Goal: Task Accomplishment & Management: Use online tool/utility

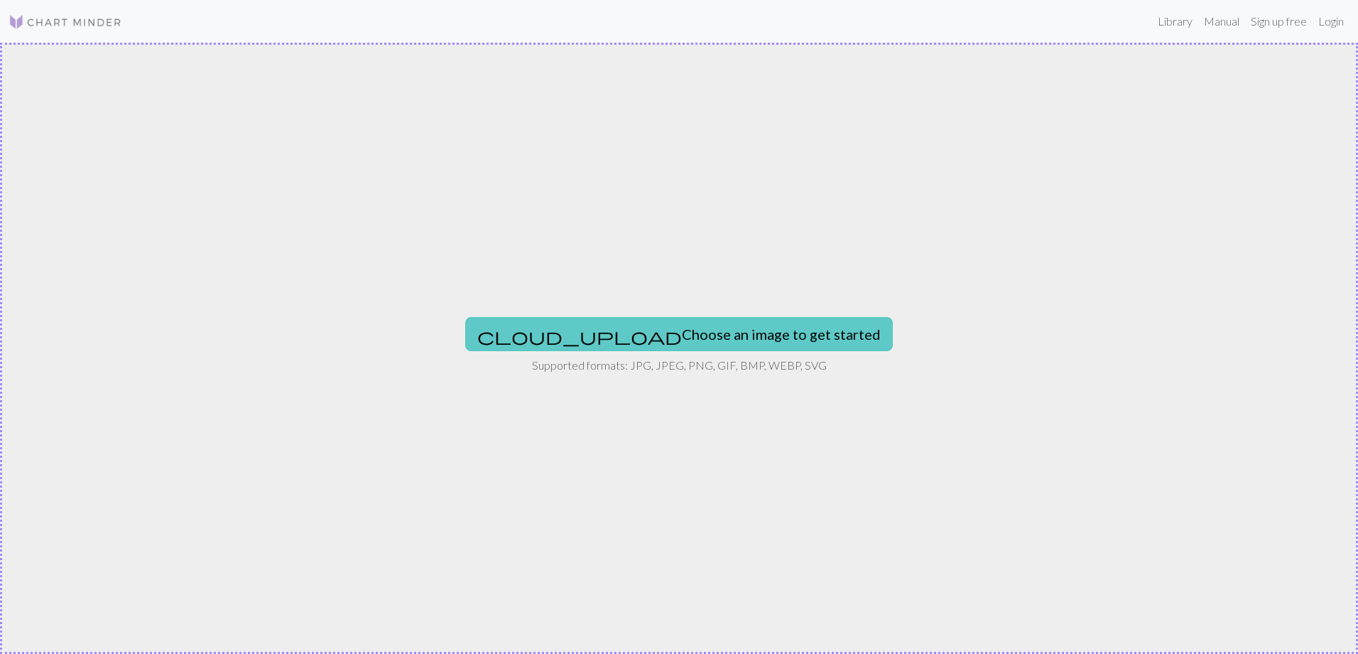
click at [683, 337] on button "cloud_upload Choose an image to get started" at bounding box center [679, 334] width 428 height 34
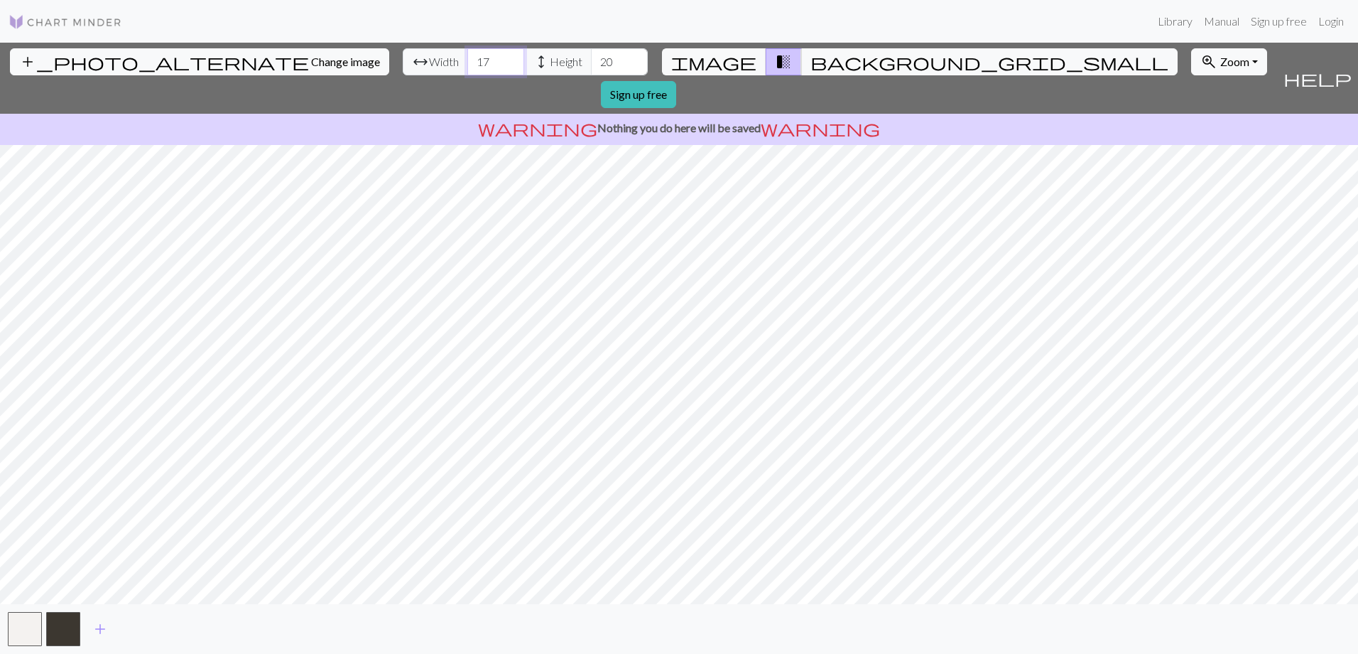
drag, startPoint x: 423, startPoint y: 60, endPoint x: 369, endPoint y: 69, distance: 54.7
click at [403, 69] on div "arrow_range Width 17 height Height 20" at bounding box center [525, 61] width 245 height 27
type input "24"
drag, startPoint x: 538, startPoint y: 65, endPoint x: 483, endPoint y: 65, distance: 55.4
click at [483, 65] on div "arrow_range Width 24 height Height 20" at bounding box center [525, 61] width 245 height 27
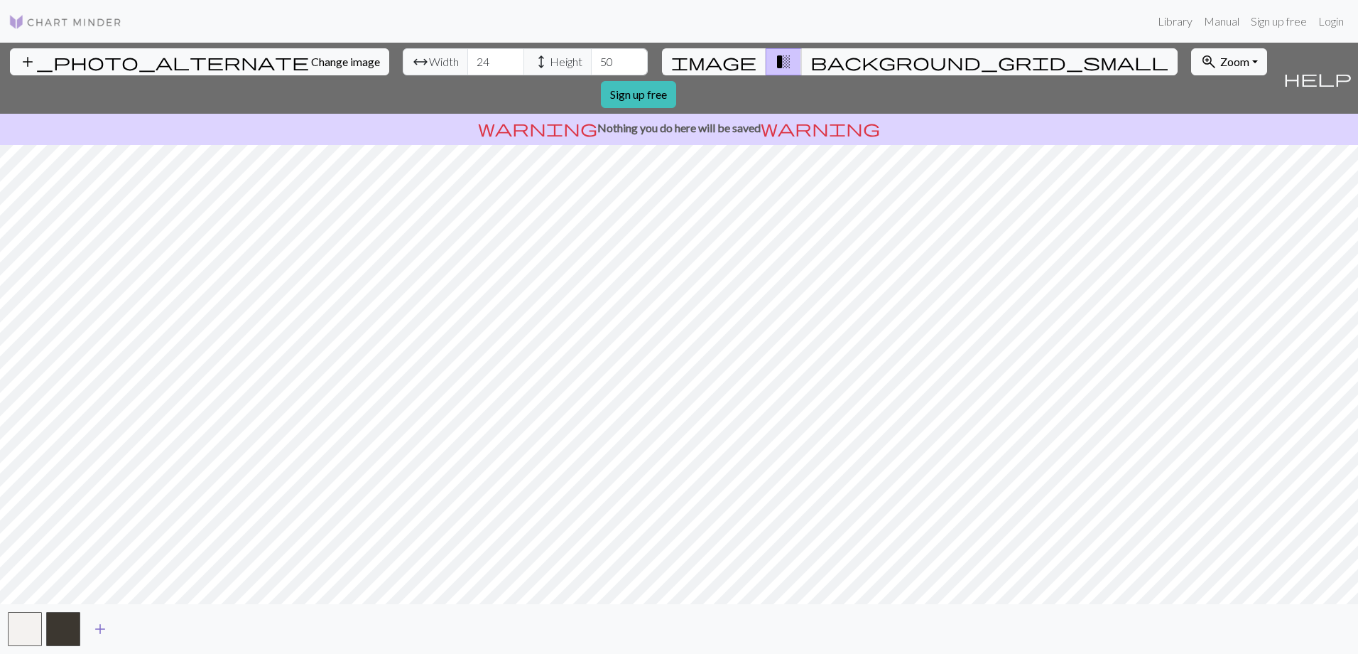
click at [104, 627] on span "add" at bounding box center [100, 629] width 17 height 20
click at [104, 627] on button "button" at bounding box center [102, 629] width 34 height 34
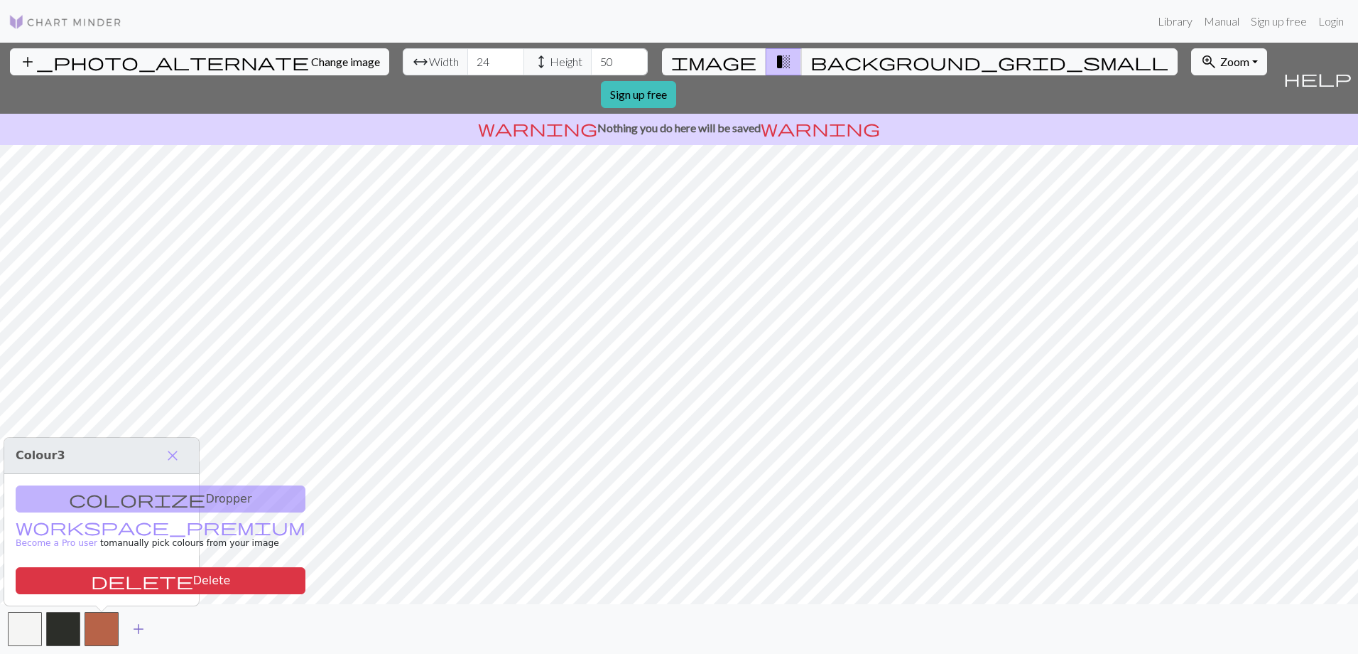
click at [139, 630] on span "add" at bounding box center [138, 629] width 17 height 20
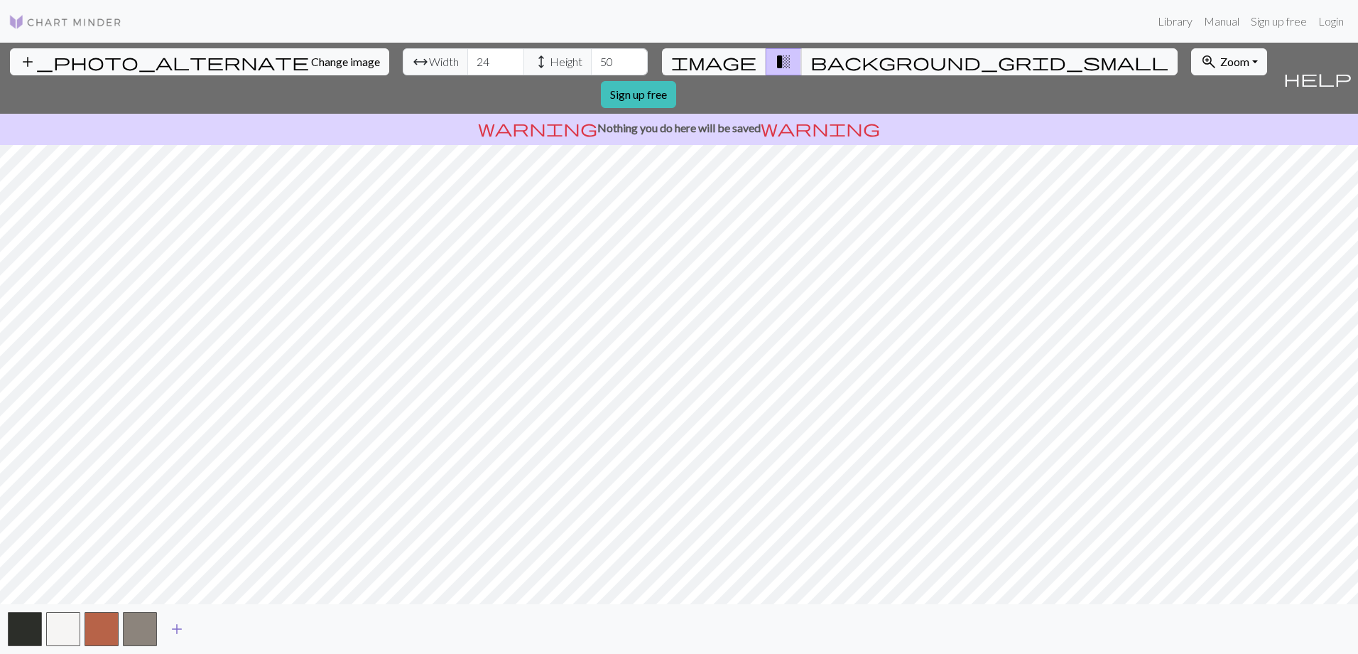
click at [174, 628] on span "add" at bounding box center [176, 629] width 17 height 20
click at [215, 632] on span "add" at bounding box center [215, 629] width 17 height 20
click at [182, 629] on button "button" at bounding box center [178, 629] width 34 height 34
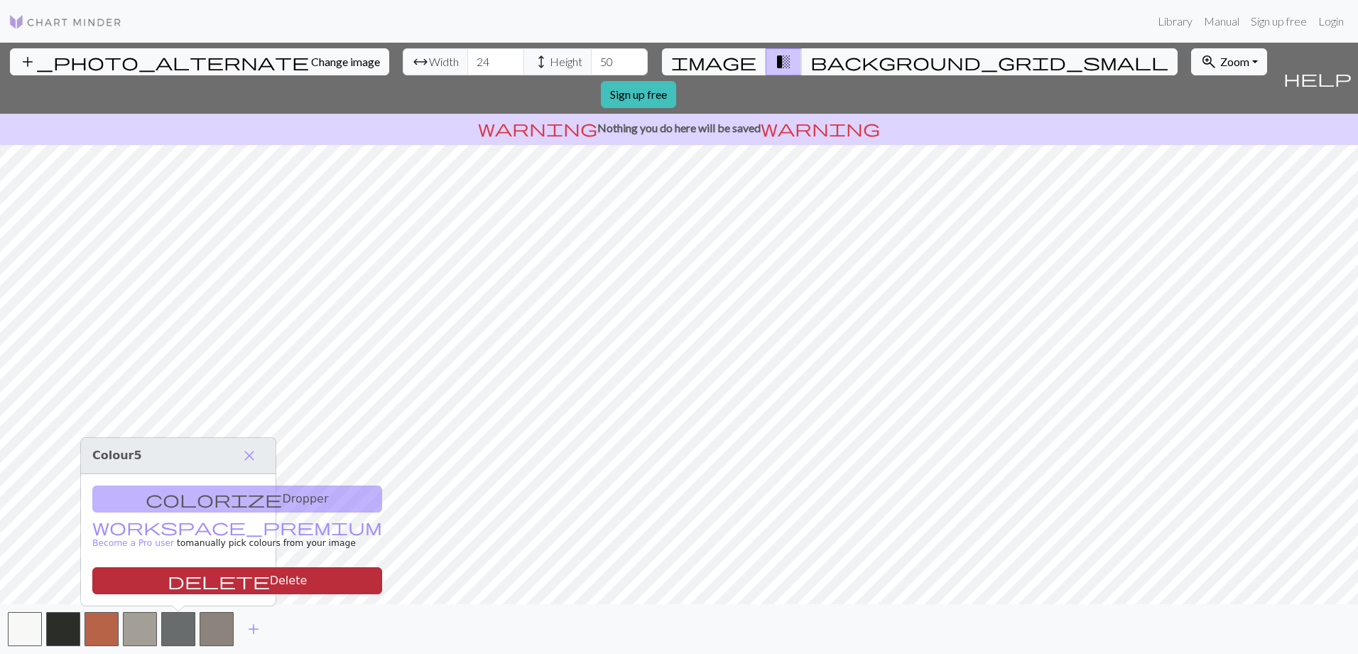
click at [193, 581] on button "delete Delete" at bounding box center [237, 580] width 290 height 27
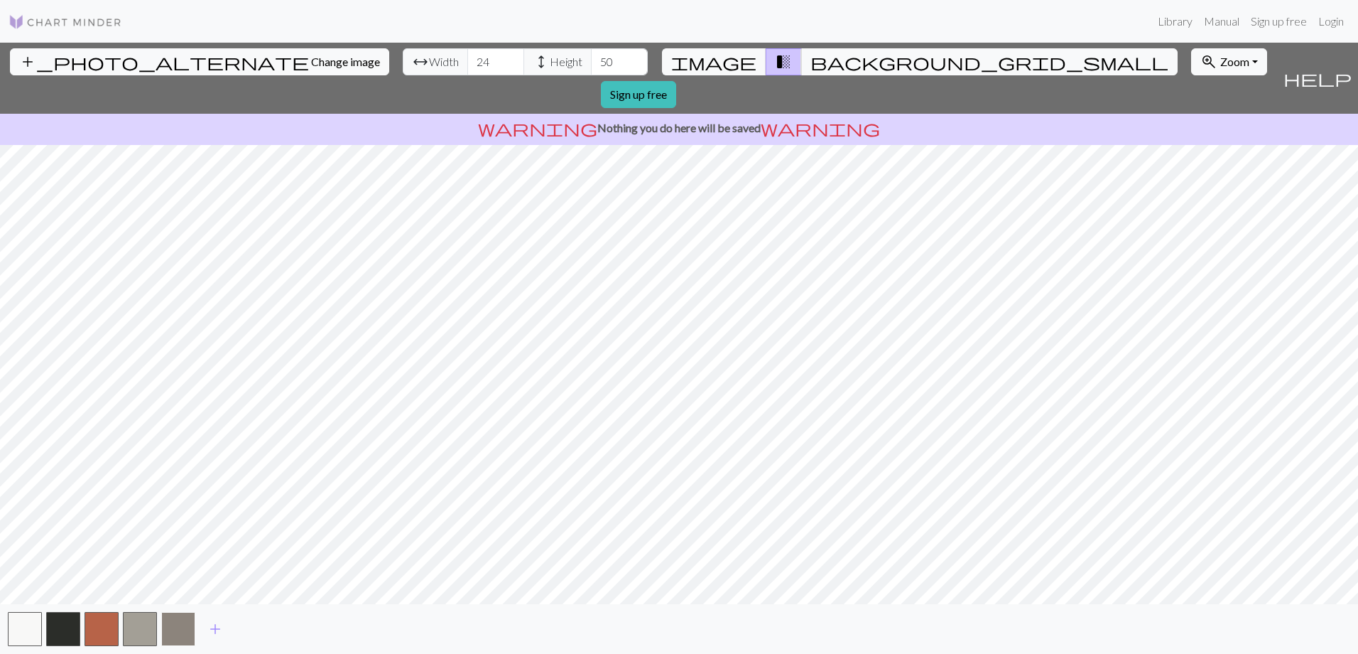
click at [182, 632] on button "button" at bounding box center [178, 629] width 34 height 34
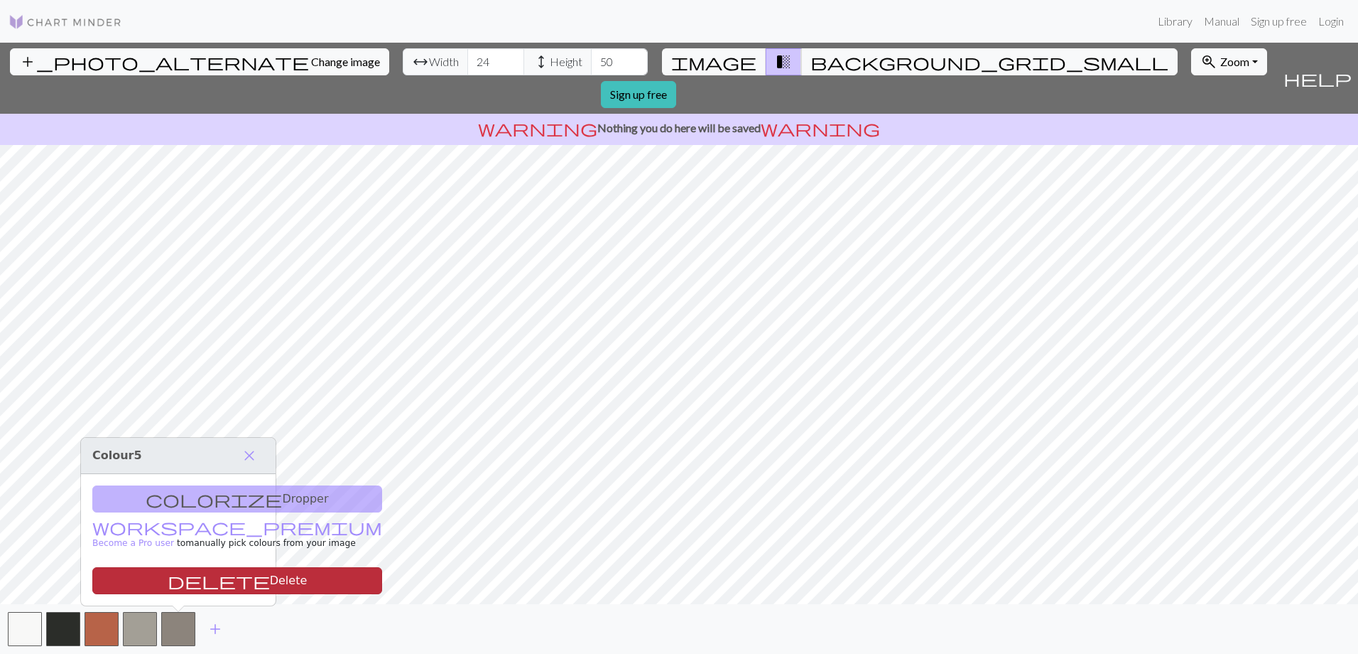
click at [175, 575] on button "delete Delete" at bounding box center [237, 580] width 290 height 27
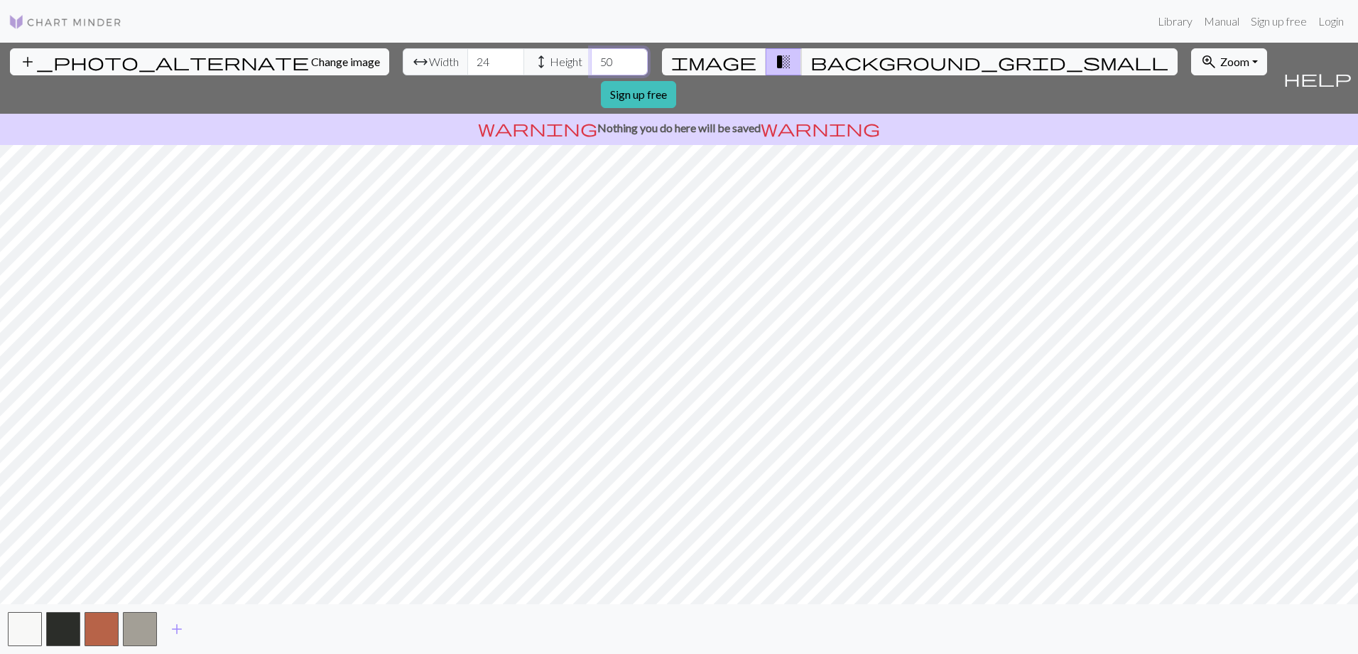
drag, startPoint x: 538, startPoint y: 63, endPoint x: 479, endPoint y: 63, distance: 59.0
click at [479, 63] on div "arrow_range Width 24 height Height 50" at bounding box center [525, 61] width 245 height 27
drag, startPoint x: 538, startPoint y: 57, endPoint x: 465, endPoint y: 72, distance: 74.7
click at [465, 72] on div "arrow_range Width 24 height Height 60" at bounding box center [525, 61] width 245 height 27
type input "70"
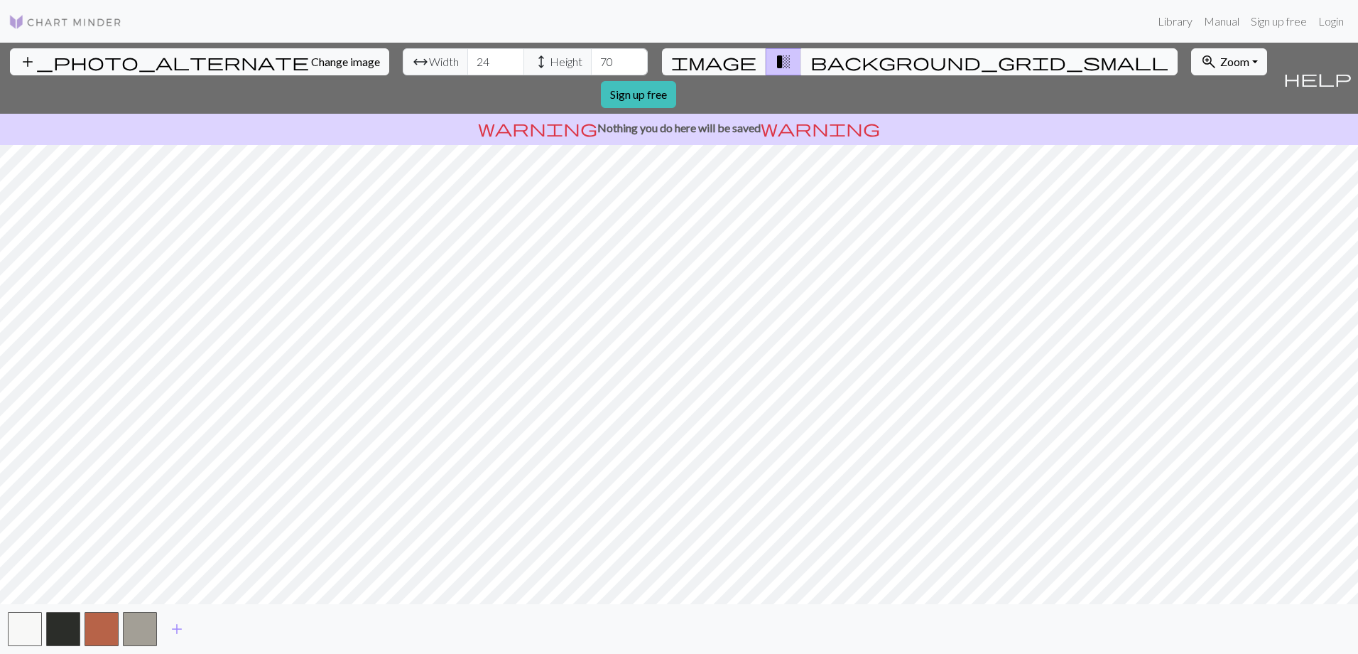
click at [811, 55] on span "background_grid_small" at bounding box center [990, 62] width 358 height 20
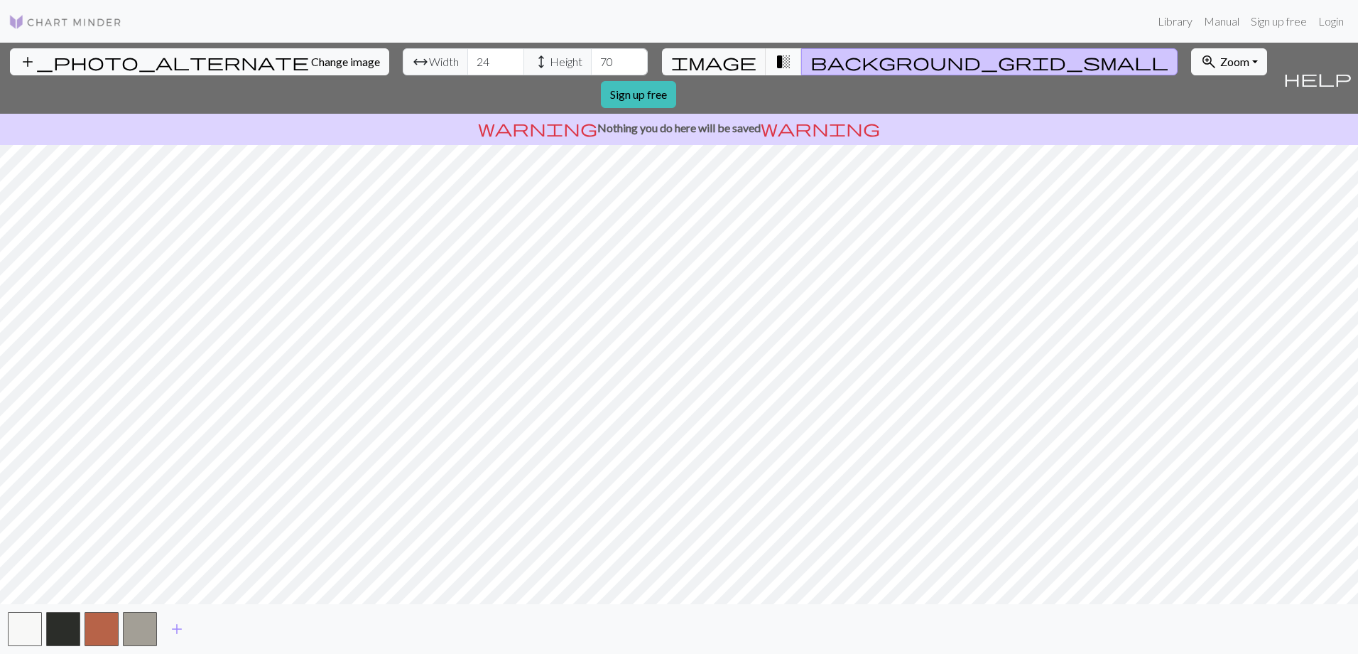
click at [775, 59] on span "transition_fade" at bounding box center [783, 62] width 17 height 20
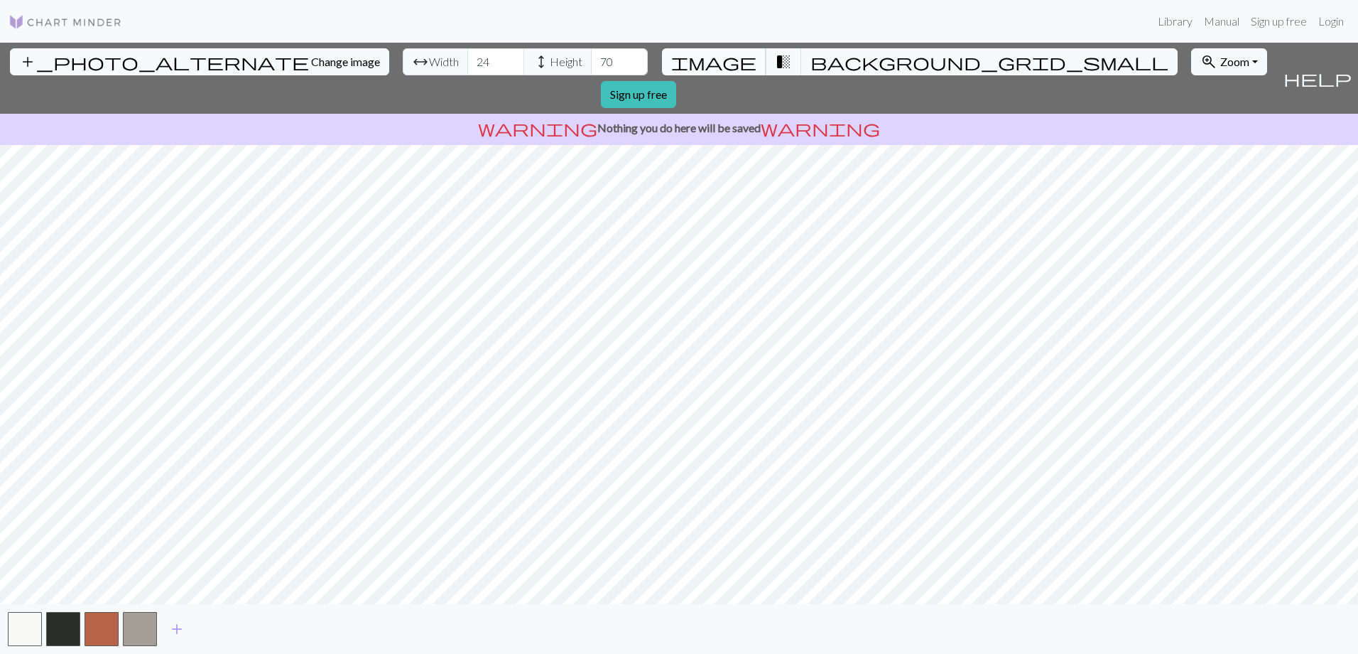
click at [727, 62] on span "image" at bounding box center [713, 62] width 85 height 20
click at [775, 60] on span "transition_fade" at bounding box center [783, 62] width 17 height 20
click at [729, 58] on span "image" at bounding box center [713, 62] width 85 height 20
click at [775, 58] on span "transition_fade" at bounding box center [783, 62] width 17 height 20
click at [811, 58] on span "background_grid_small" at bounding box center [990, 62] width 358 height 20
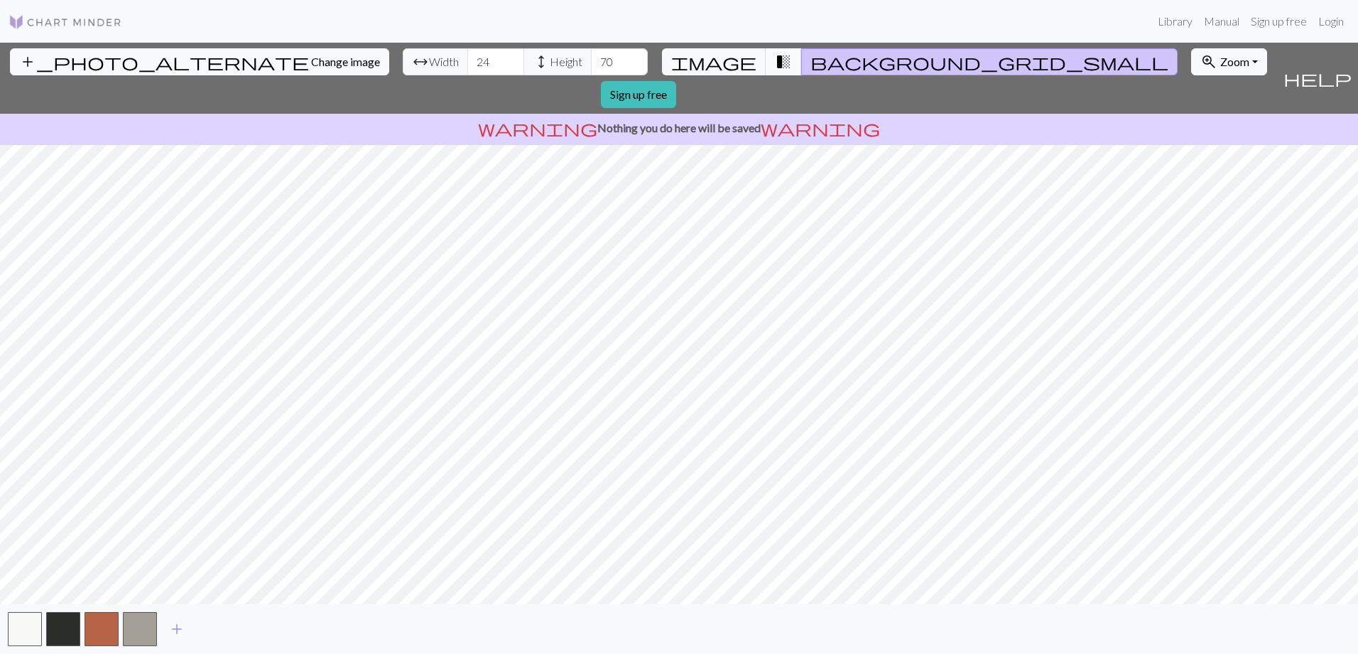
click at [766, 58] on button "transition_fade" at bounding box center [784, 61] width 36 height 27
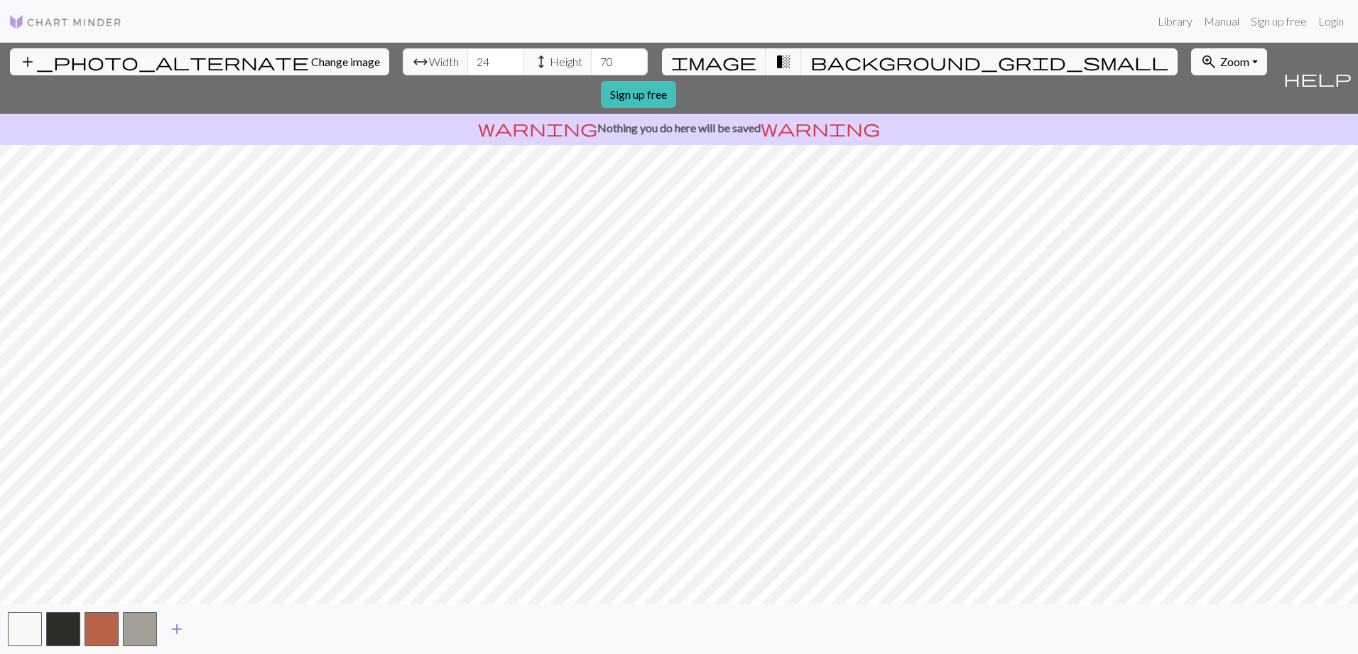
click at [176, 629] on span "add" at bounding box center [176, 629] width 17 height 20
click at [215, 625] on span "add" at bounding box center [215, 629] width 17 height 20
click at [251, 629] on span "add" at bounding box center [253, 629] width 17 height 20
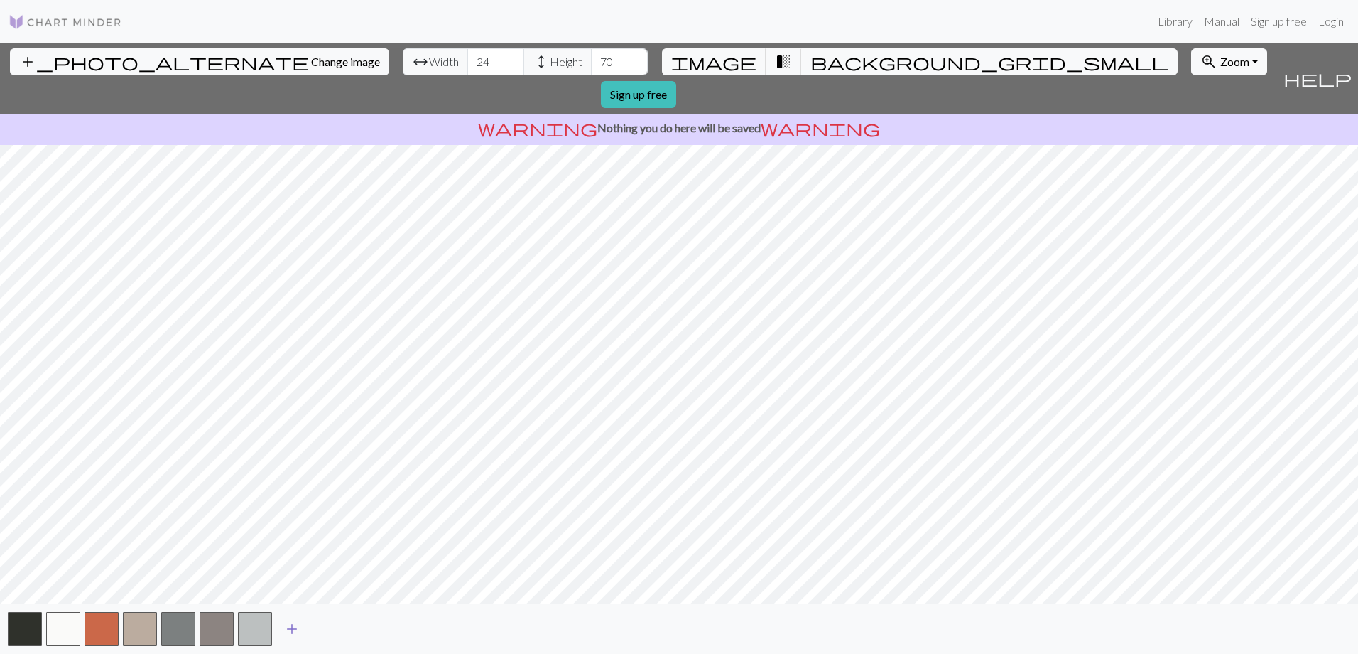
click at [293, 628] on span "add" at bounding box center [291, 629] width 17 height 20
click at [332, 627] on span "add" at bounding box center [330, 629] width 17 height 20
click at [369, 629] on span "add" at bounding box center [368, 629] width 17 height 20
click at [368, 629] on button "button" at bounding box center [370, 629] width 34 height 34
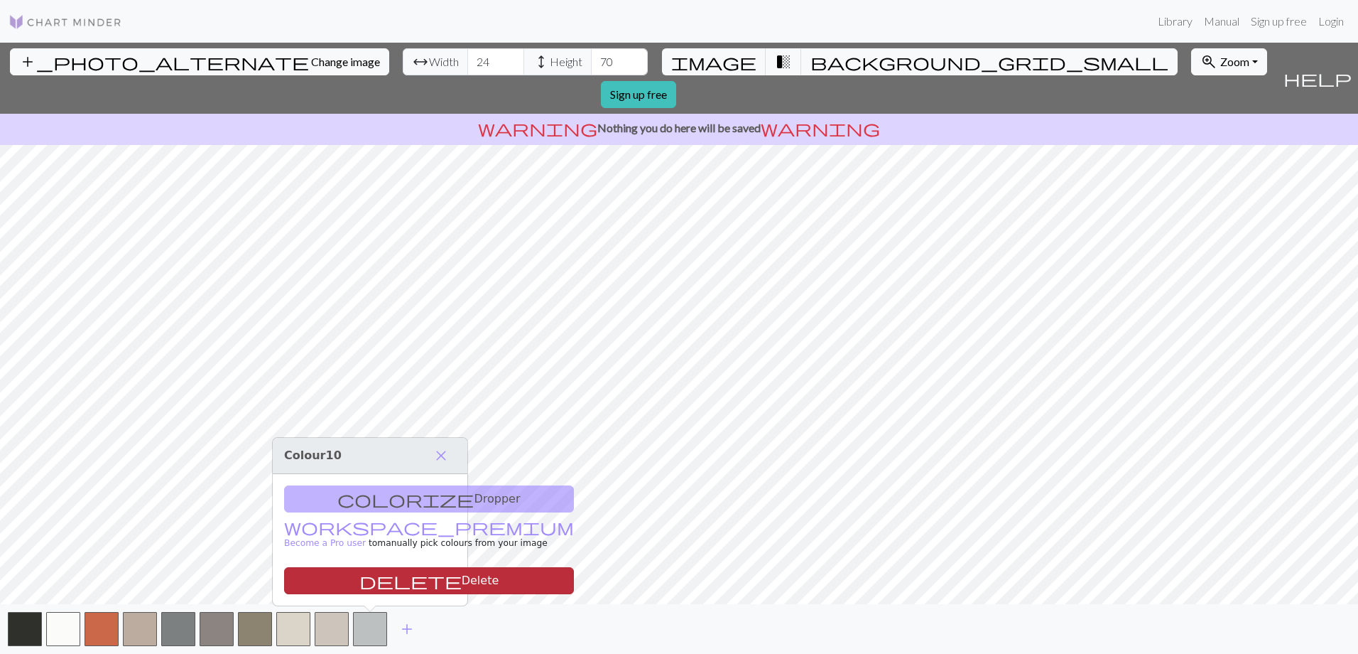
click at [362, 582] on button "delete Delete" at bounding box center [429, 580] width 290 height 27
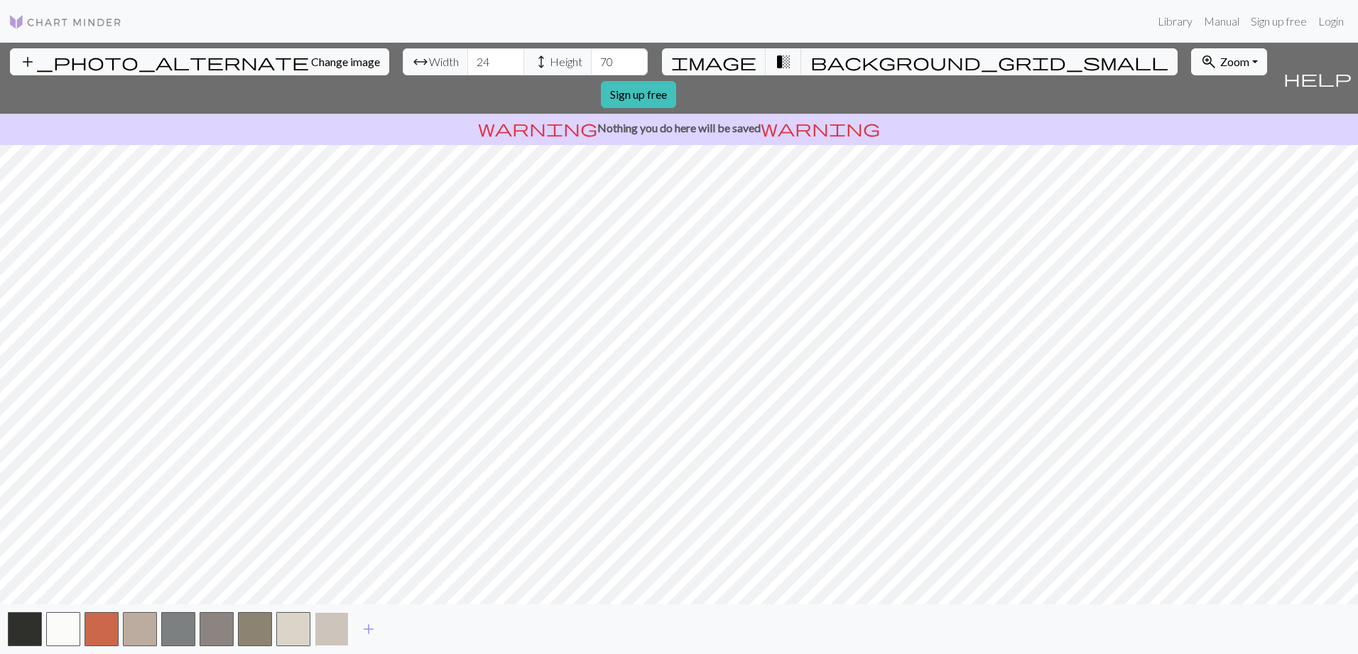
click at [341, 627] on button "button" at bounding box center [332, 629] width 34 height 34
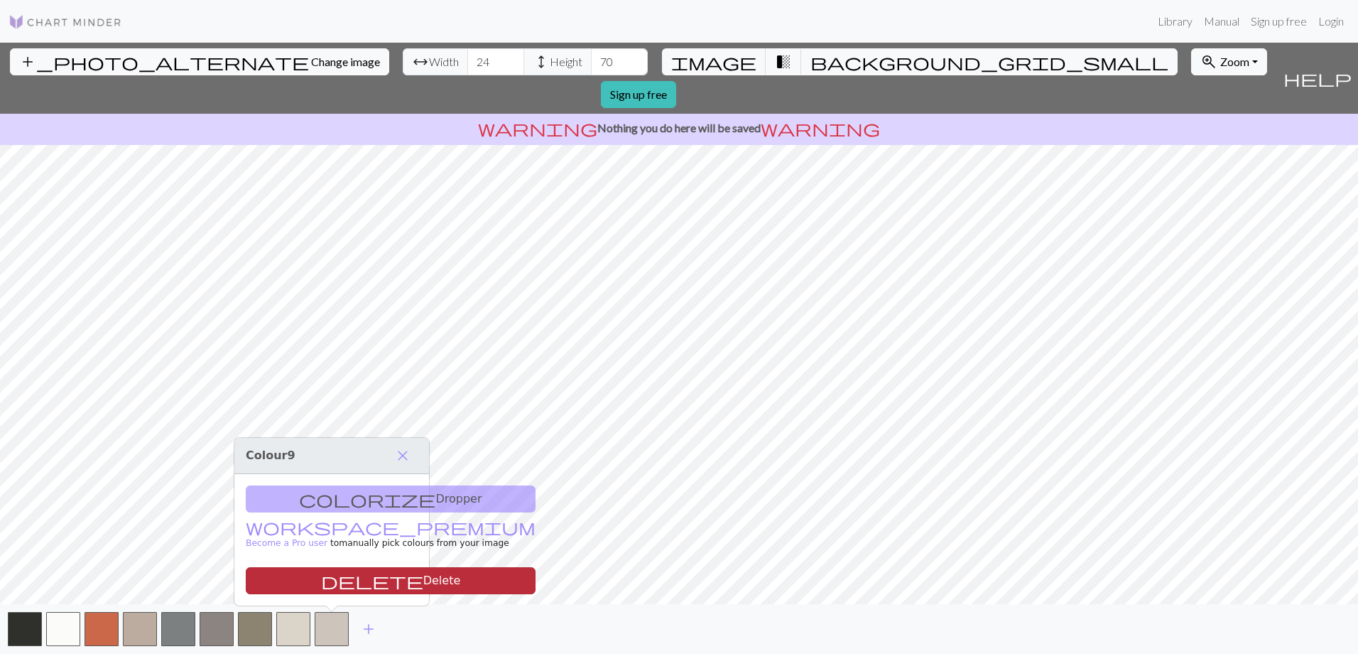
click at [357, 585] on button "delete Delete" at bounding box center [391, 580] width 290 height 27
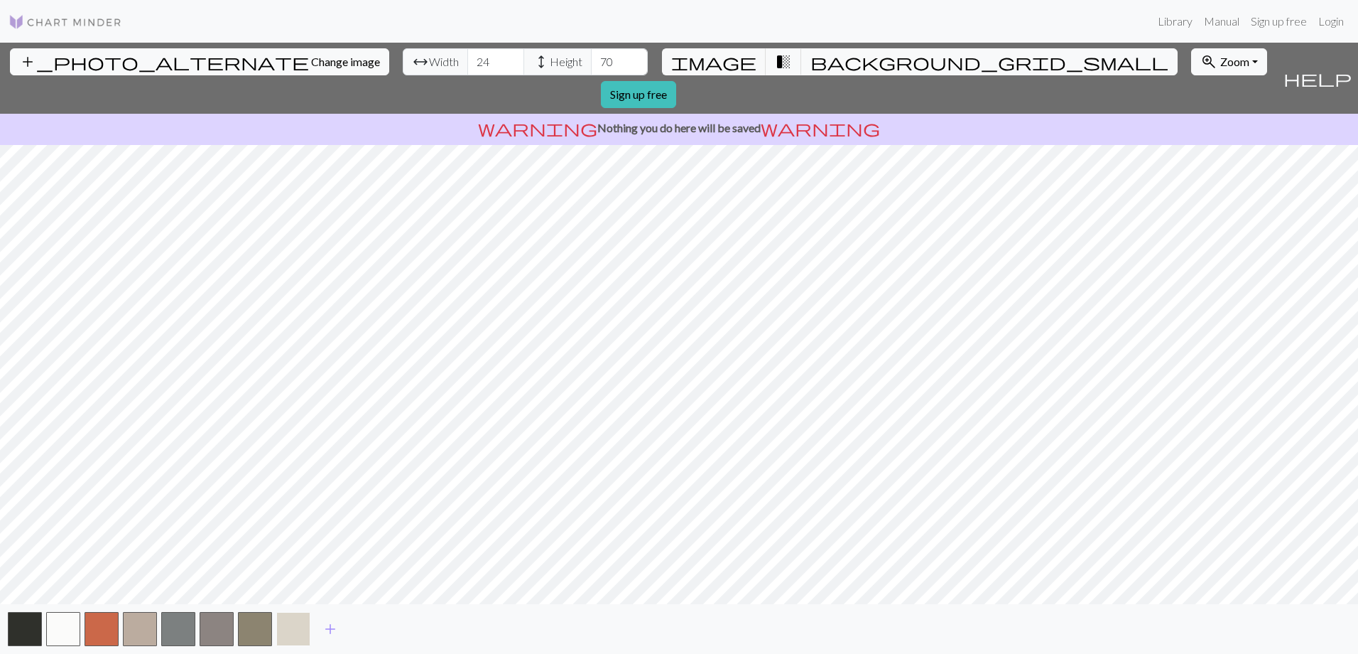
click at [286, 627] on button "button" at bounding box center [293, 629] width 34 height 34
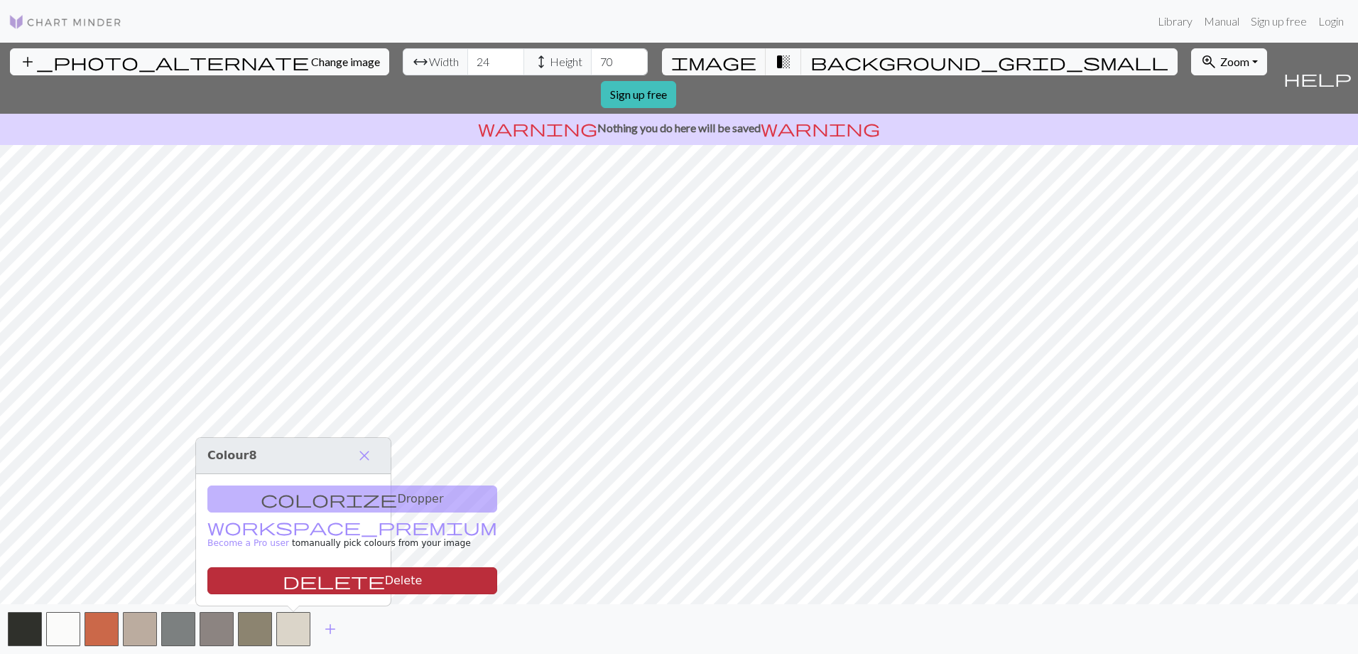
click at [327, 584] on button "delete Delete" at bounding box center [352, 580] width 290 height 27
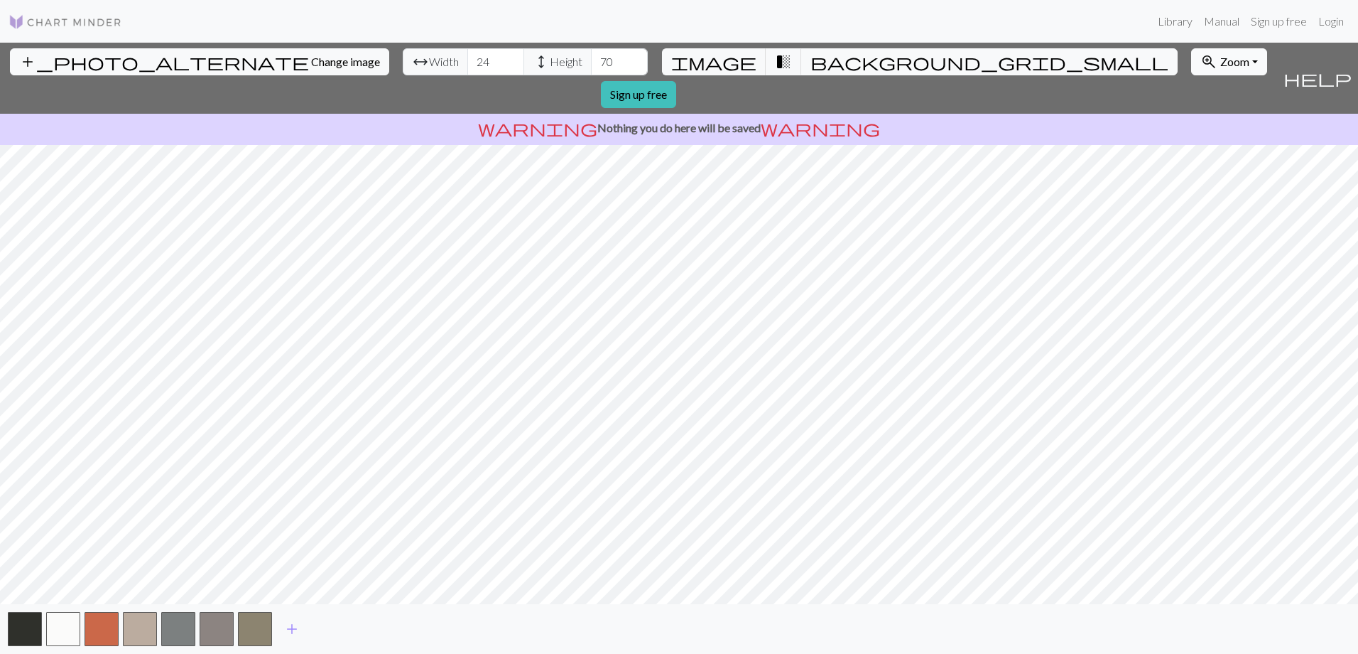
click at [1220, 63] on span "Zoom" at bounding box center [1234, 61] width 29 height 13
click at [1192, 175] on button "50%" at bounding box center [1248, 173] width 112 height 23
click at [1220, 62] on span "Zoom" at bounding box center [1234, 61] width 29 height 13
click at [1192, 196] on button "100%" at bounding box center [1248, 196] width 112 height 23
click at [1331, 22] on link "Login" at bounding box center [1331, 21] width 37 height 28
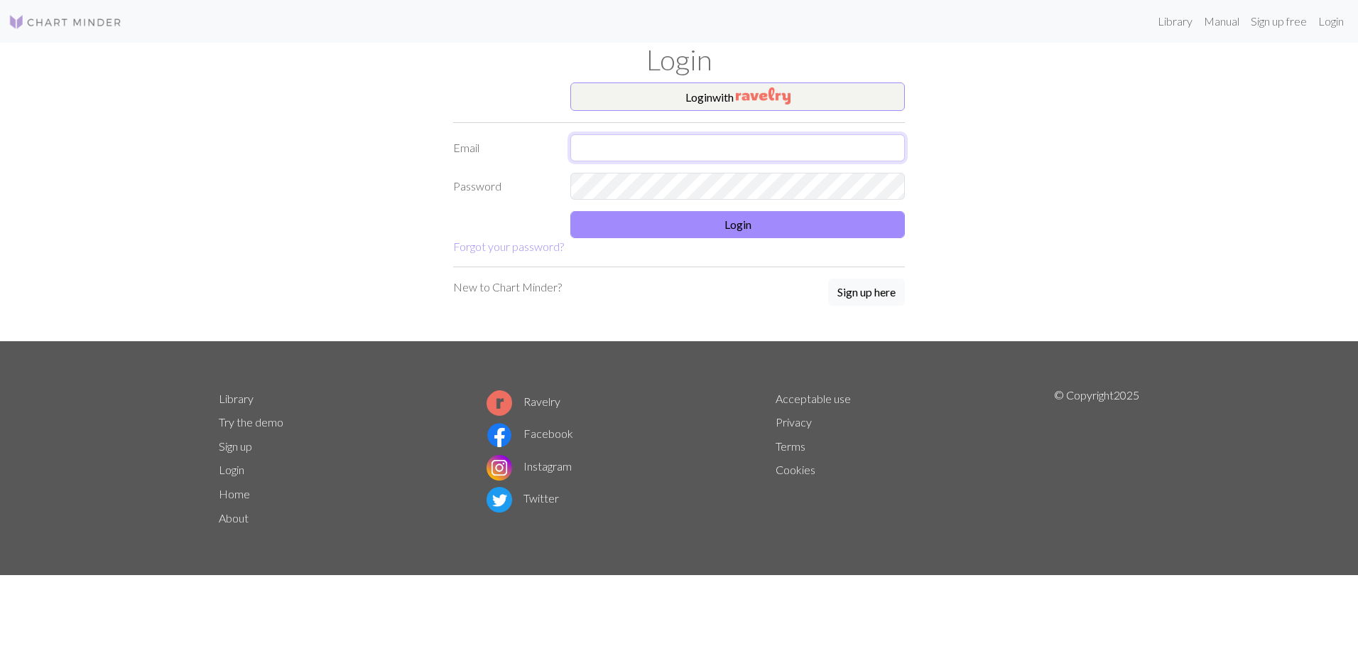
click at [728, 144] on input "text" at bounding box center [737, 147] width 335 height 27
type input "ngawang.kavi@gmail.com"
click at [771, 225] on button "Login" at bounding box center [737, 224] width 335 height 27
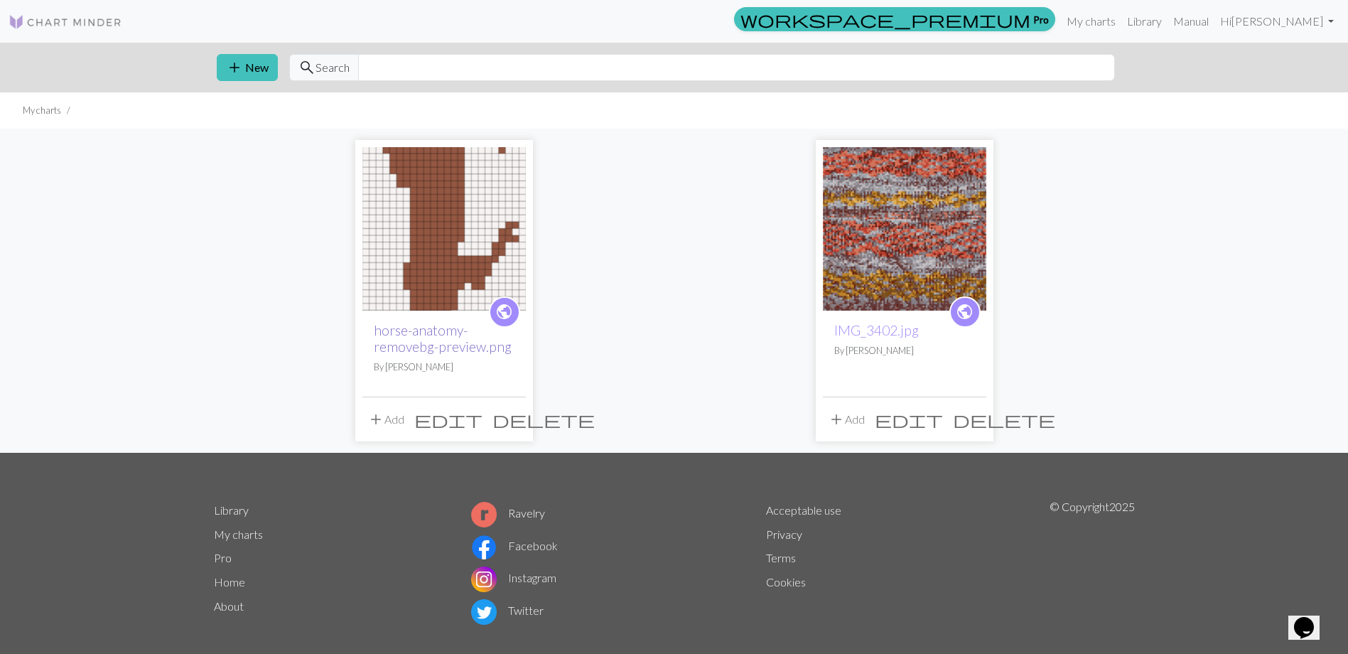
click at [426, 334] on link "horse-anatomy-removebg-preview.png" at bounding box center [443, 338] width 138 height 33
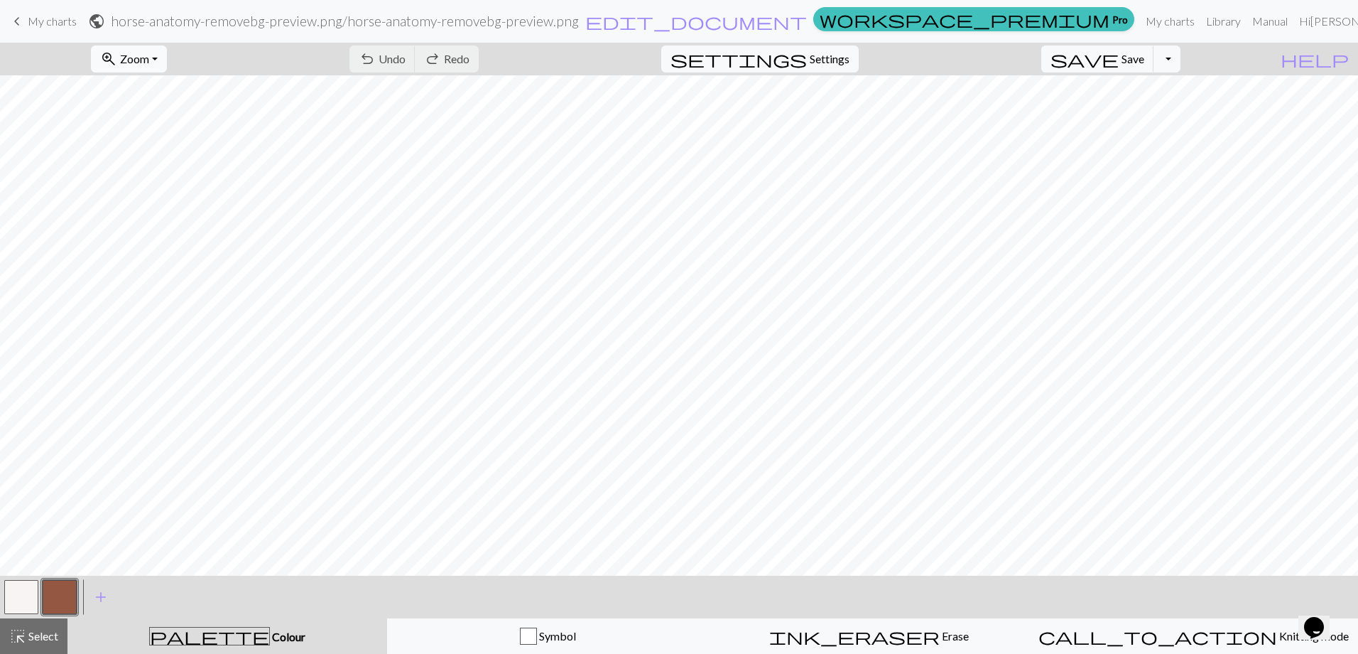
click at [149, 63] on span "Zoom" at bounding box center [134, 58] width 29 height 13
click at [151, 190] on button "100%" at bounding box center [148, 193] width 112 height 23
click at [149, 65] on span "Zoom" at bounding box center [134, 58] width 29 height 13
click at [161, 168] on button "50%" at bounding box center [148, 170] width 112 height 23
click at [21, 18] on span "keyboard_arrow_left" at bounding box center [17, 21] width 17 height 20
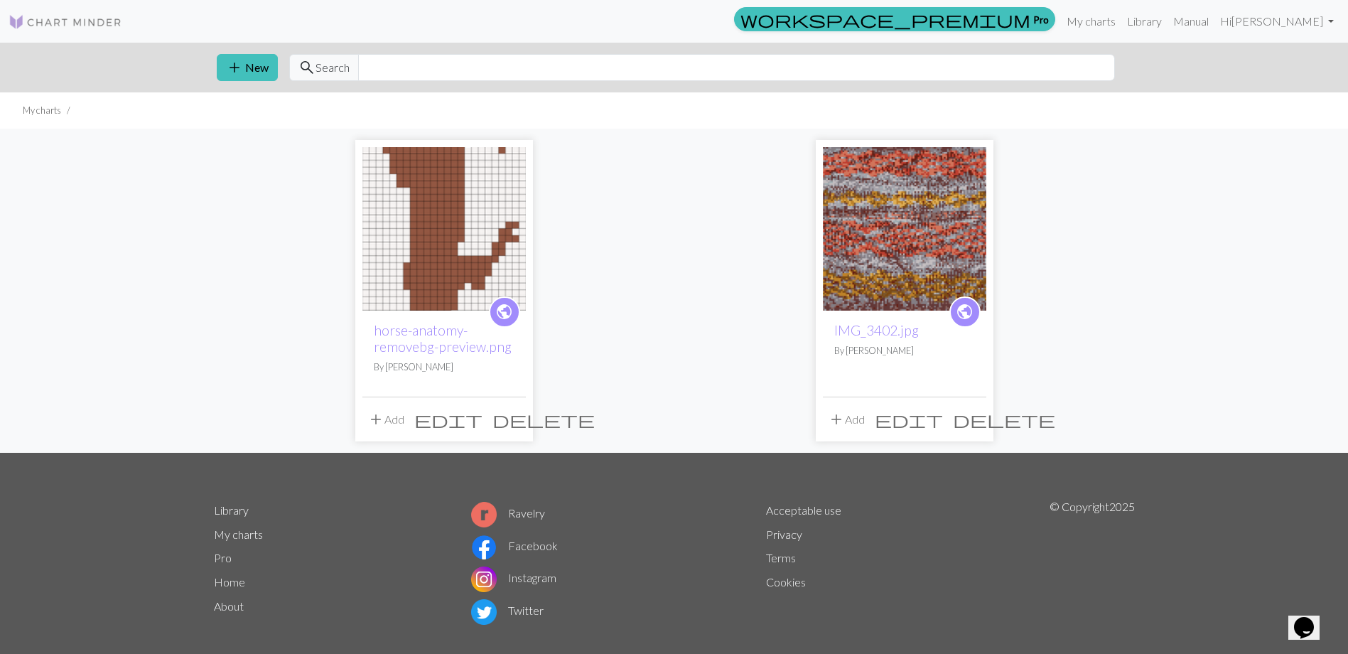
click at [933, 246] on img at bounding box center [904, 228] width 163 height 163
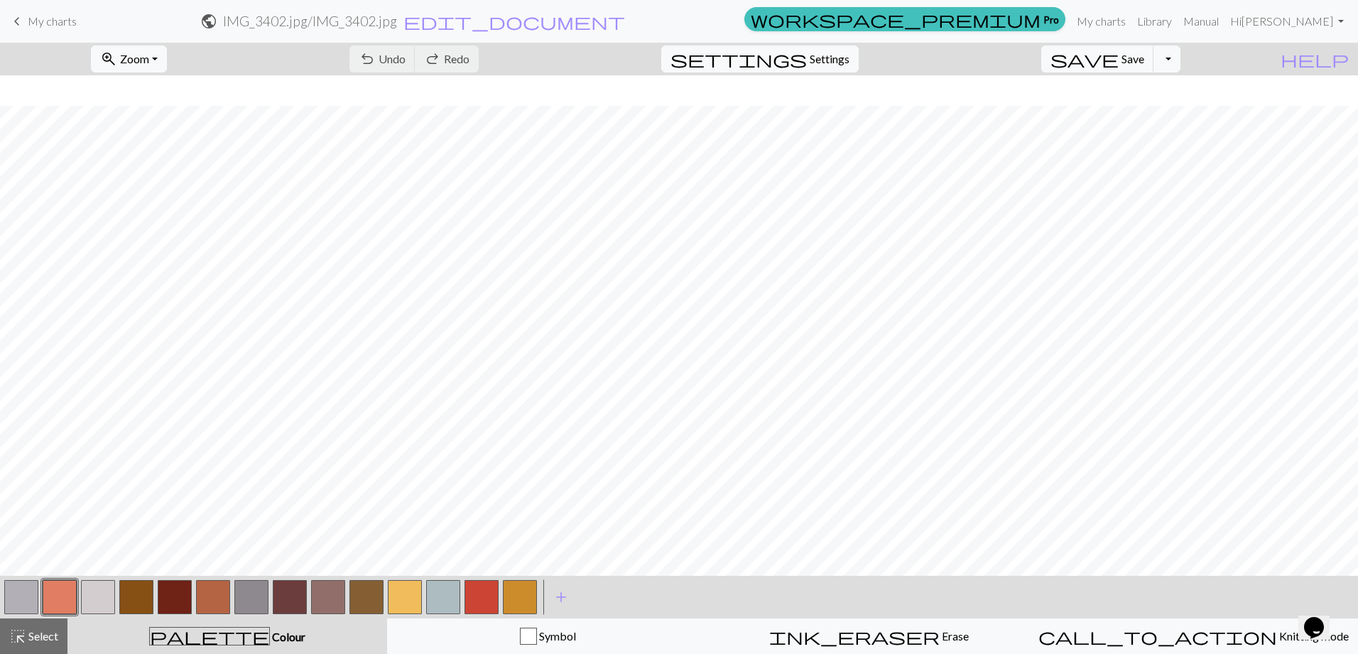
scroll to position [355, 0]
click at [149, 58] on span "Zoom" at bounding box center [134, 58] width 29 height 13
click at [166, 170] on button "50%" at bounding box center [148, 170] width 112 height 23
click at [149, 58] on span "Zoom" at bounding box center [134, 58] width 29 height 13
click at [177, 190] on button "100%" at bounding box center [148, 193] width 112 height 23
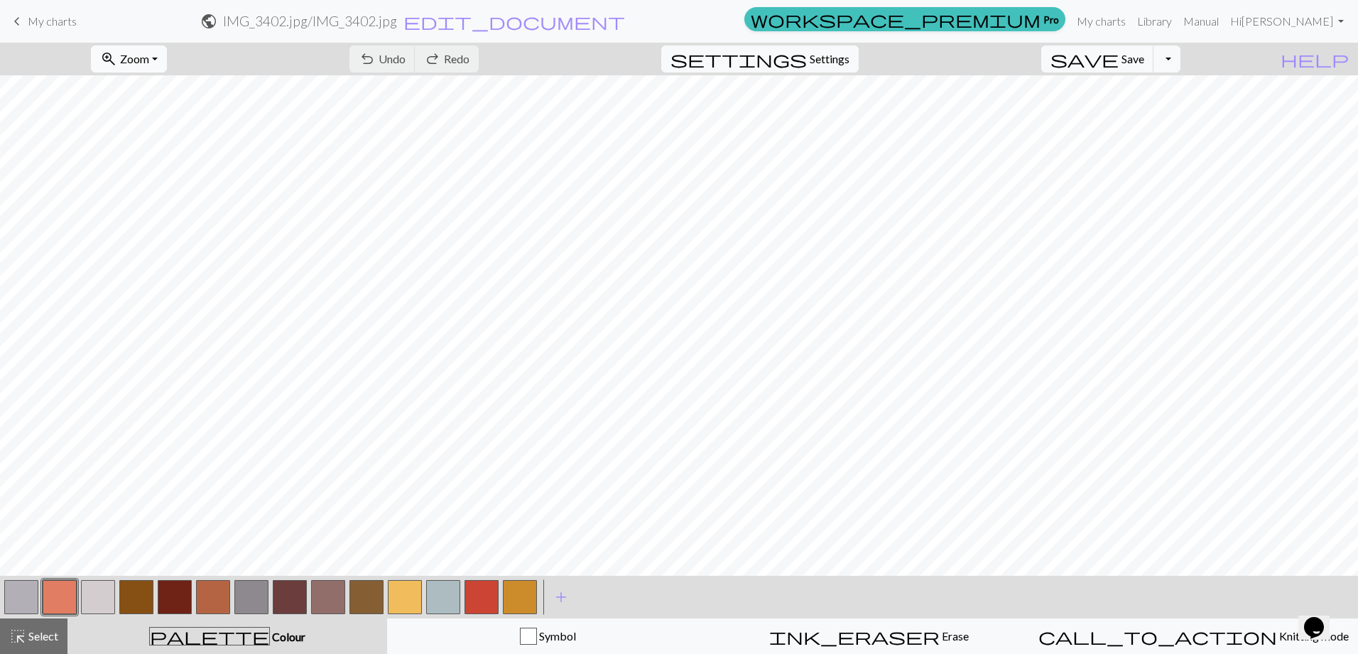
click at [149, 60] on span "Zoom" at bounding box center [134, 58] width 29 height 13
click at [163, 166] on button "50%" at bounding box center [148, 170] width 112 height 23
click at [1181, 62] on button "Toggle Dropdown" at bounding box center [1167, 58] width 27 height 27
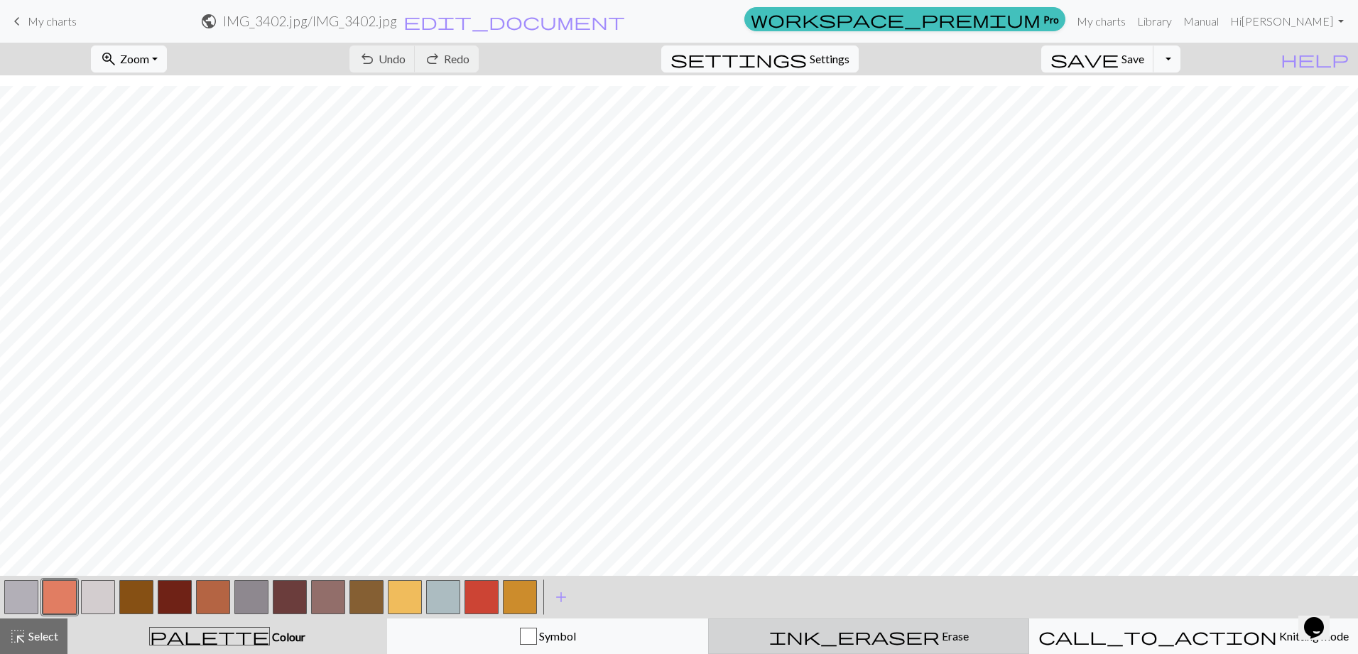
click at [940, 633] on span "Erase" at bounding box center [954, 635] width 29 height 13
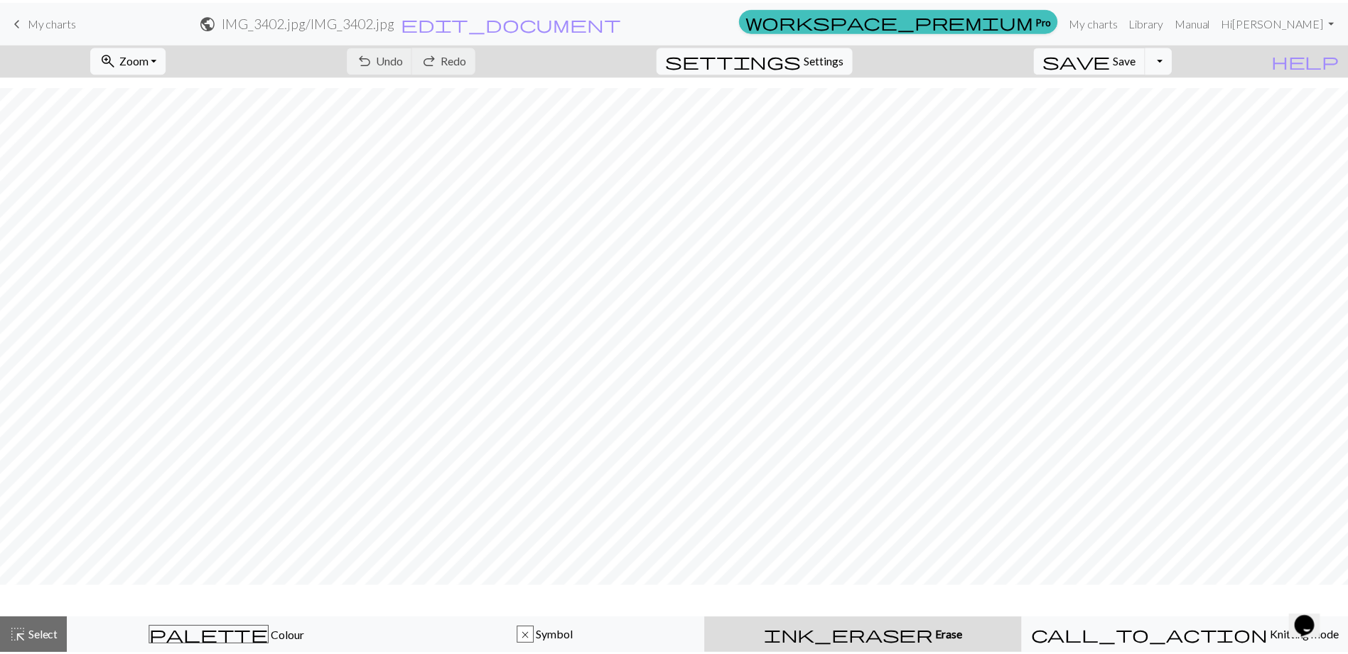
scroll to position [872, 0]
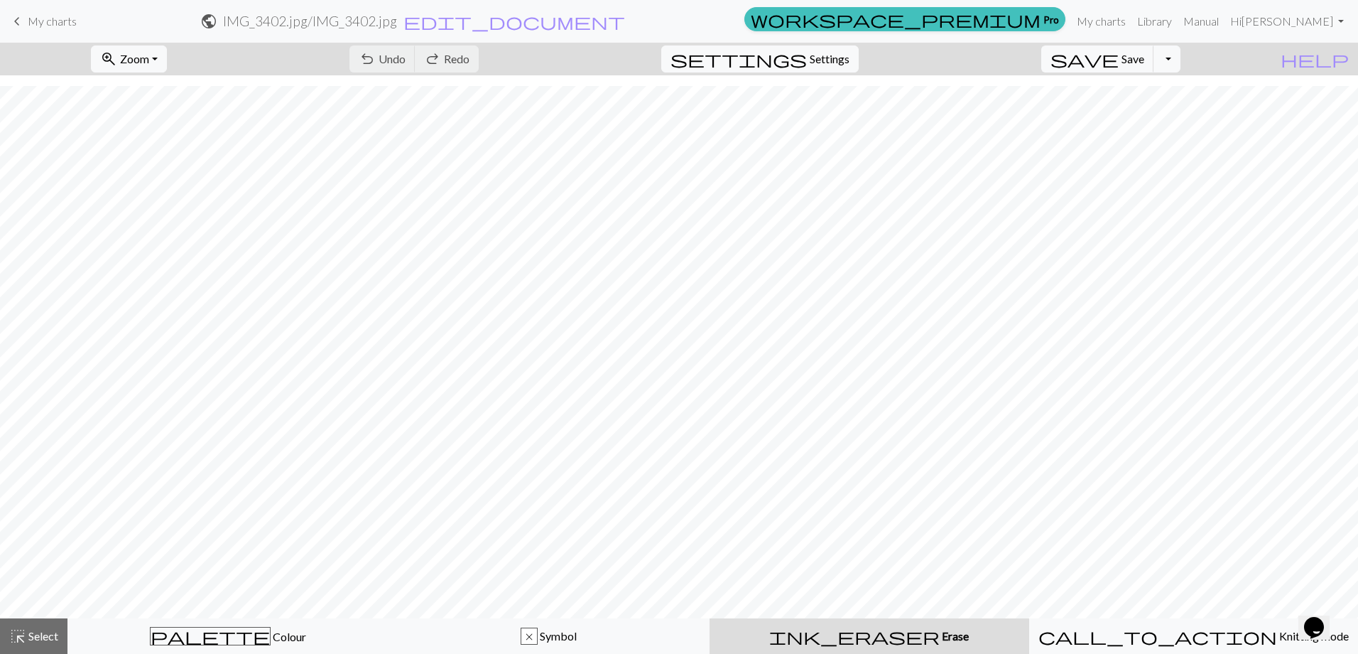
click at [940, 637] on span "Erase" at bounding box center [954, 635] width 29 height 13
click at [863, 630] on span "ink_eraser" at bounding box center [854, 636] width 170 height 20
click at [33, 18] on span "My charts" at bounding box center [52, 20] width 49 height 13
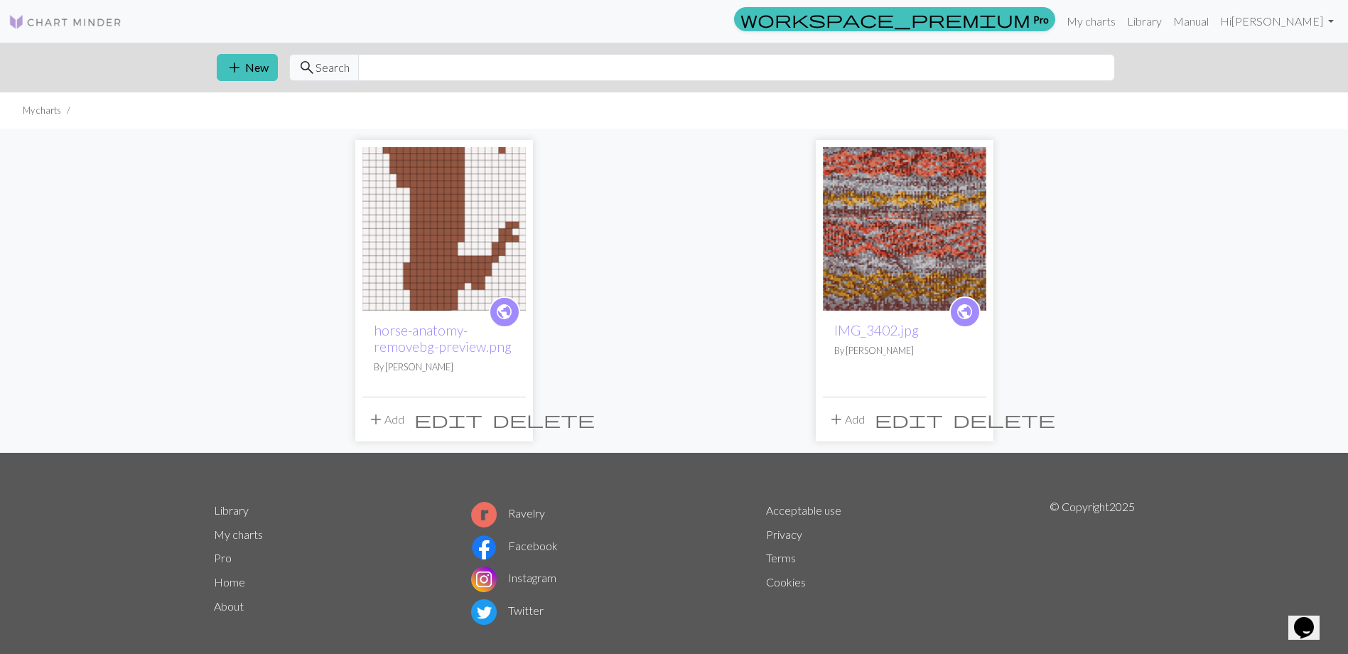
click at [970, 423] on span "delete" at bounding box center [1004, 419] width 102 height 20
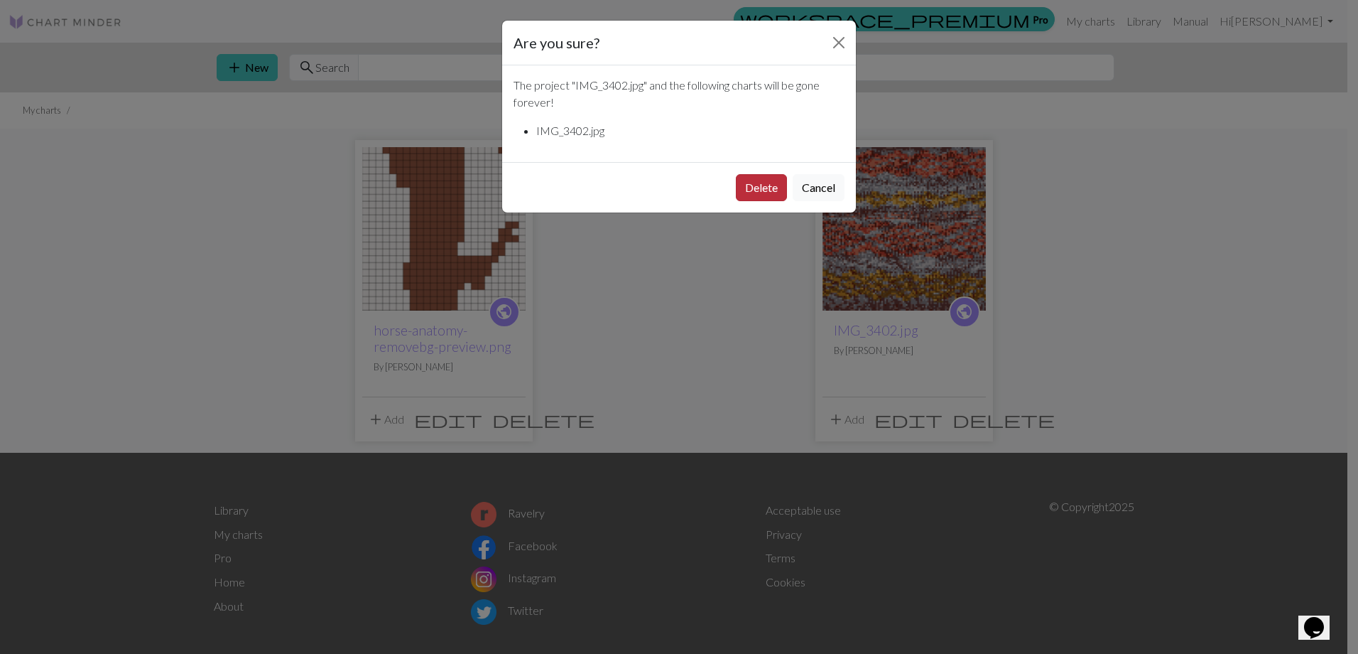
click at [766, 180] on button "Delete" at bounding box center [761, 187] width 51 height 27
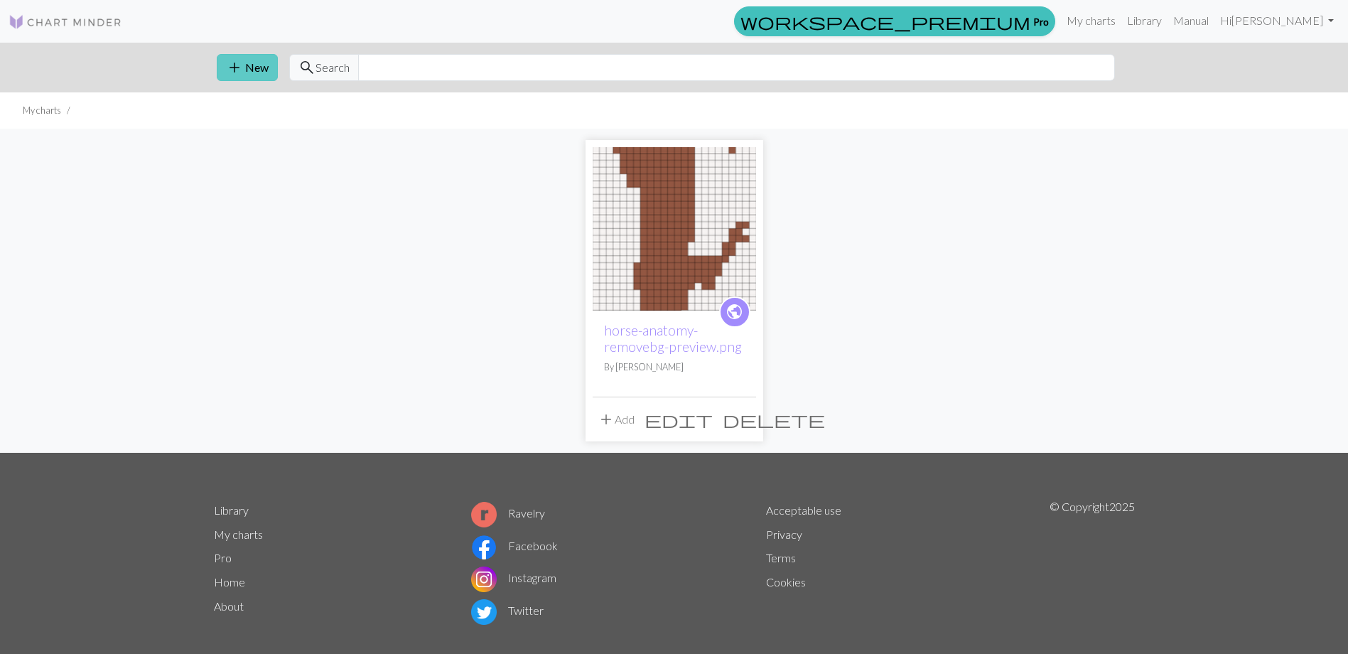
click at [247, 65] on button "add New" at bounding box center [247, 67] width 61 height 27
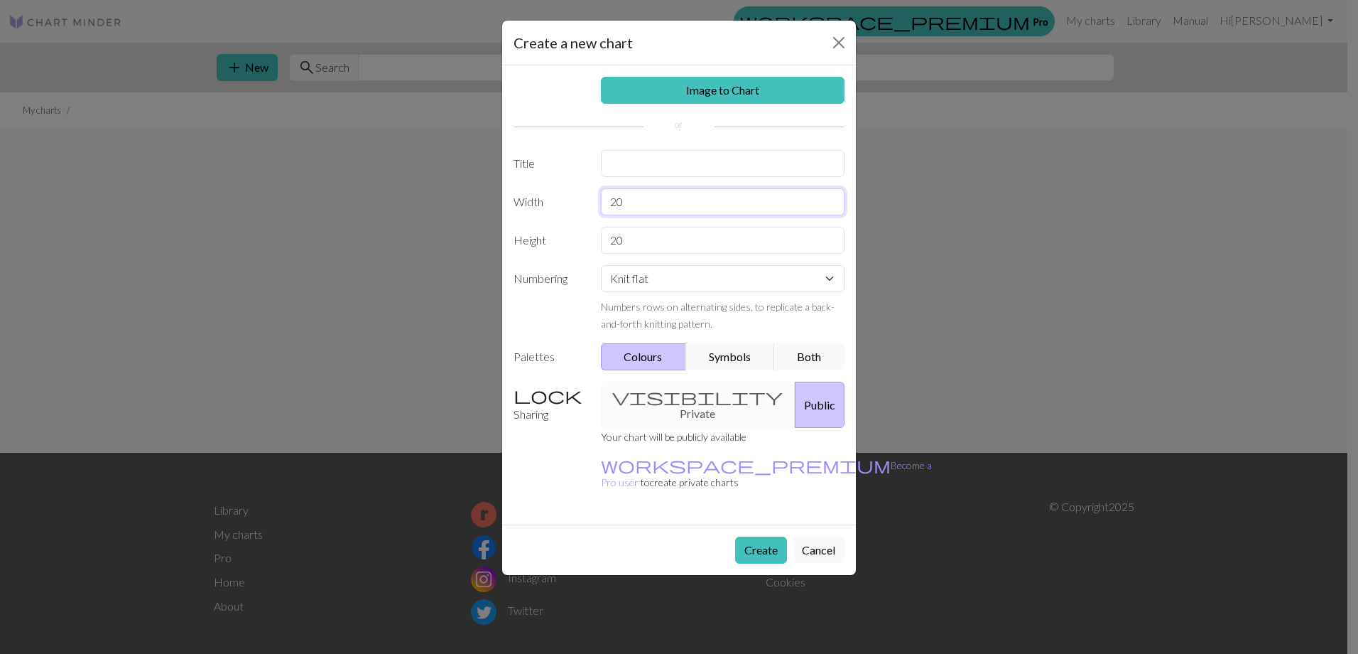
drag, startPoint x: 629, startPoint y: 199, endPoint x: 548, endPoint y: 215, distance: 82.5
click at [548, 215] on div "Width 20" at bounding box center [679, 201] width 348 height 27
type input "24"
drag, startPoint x: 644, startPoint y: 242, endPoint x: 458, endPoint y: 244, distance: 185.4
click at [459, 244] on div "Create a new chart Image to Chart Title Width 24 Height 20 Numbering Knit flat …" at bounding box center [679, 327] width 1358 height 654
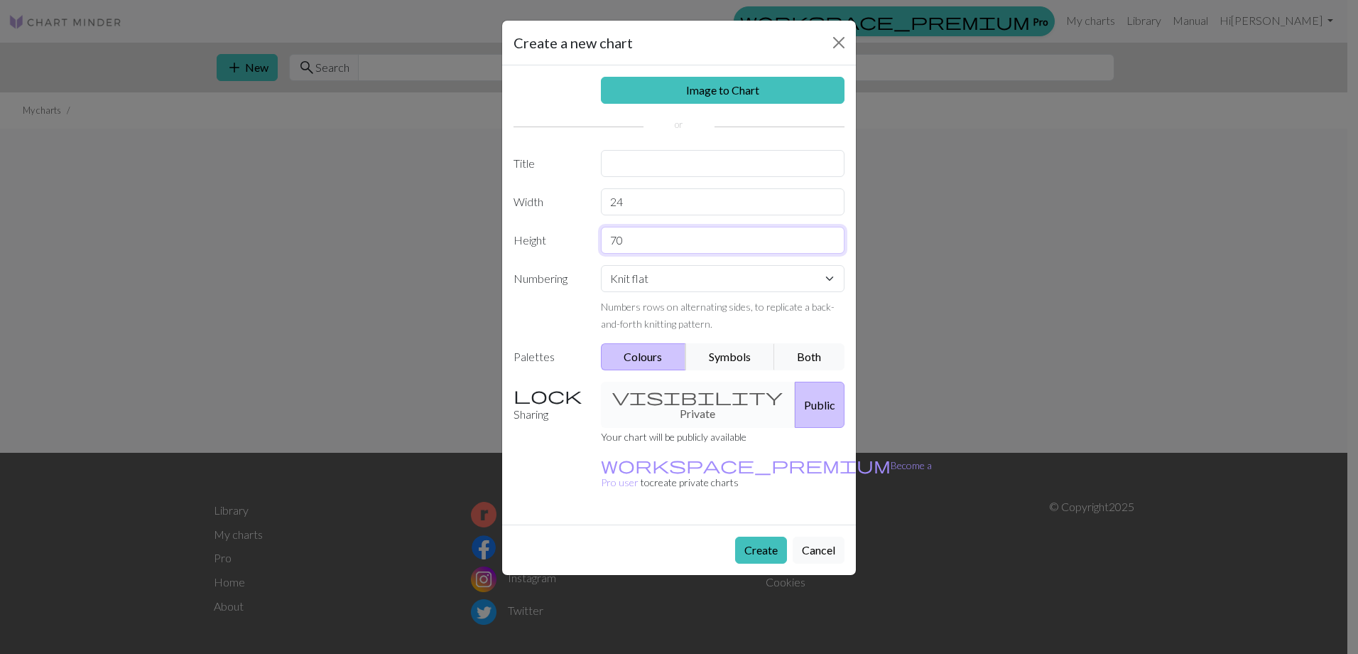
type input "70"
click at [681, 168] on input "text" at bounding box center [723, 163] width 244 height 27
type input "Puffin"
click at [703, 280] on select "Knit flat Knit in the round Lace knitting Cross stitch" at bounding box center [723, 278] width 244 height 27
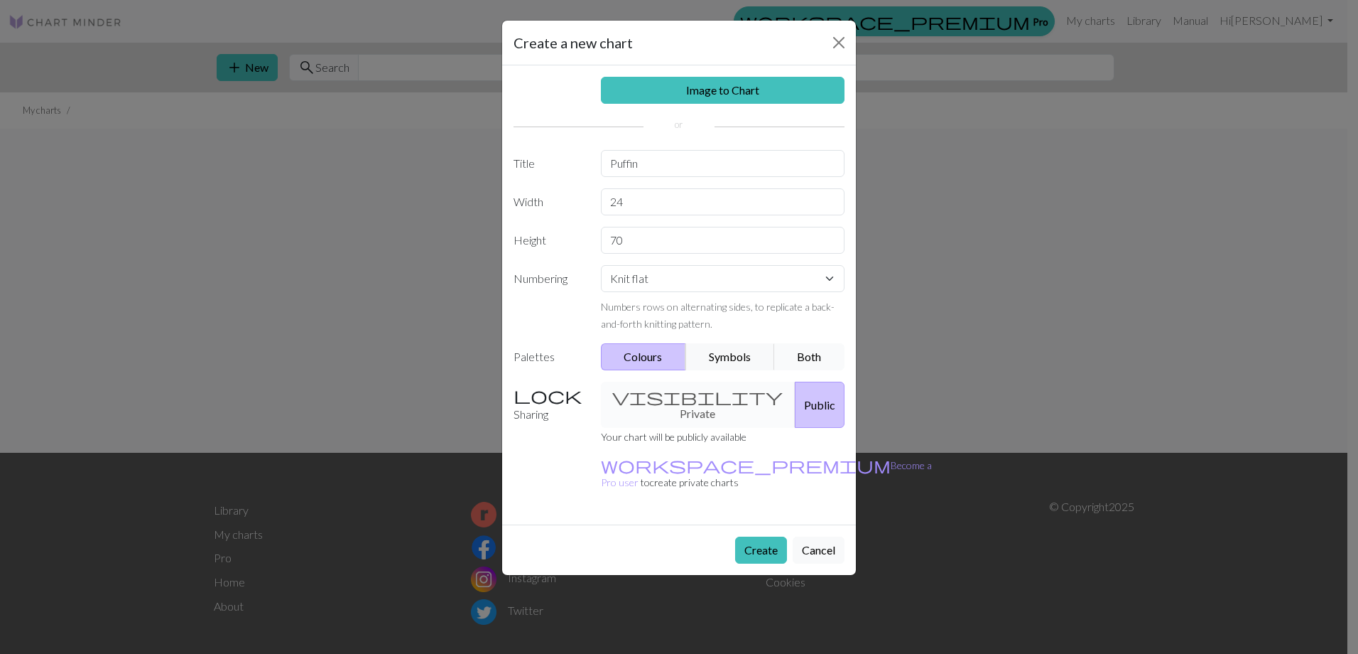
click at [822, 356] on button "Both" at bounding box center [809, 356] width 71 height 27
click at [754, 536] on button "Create" at bounding box center [761, 549] width 52 height 27
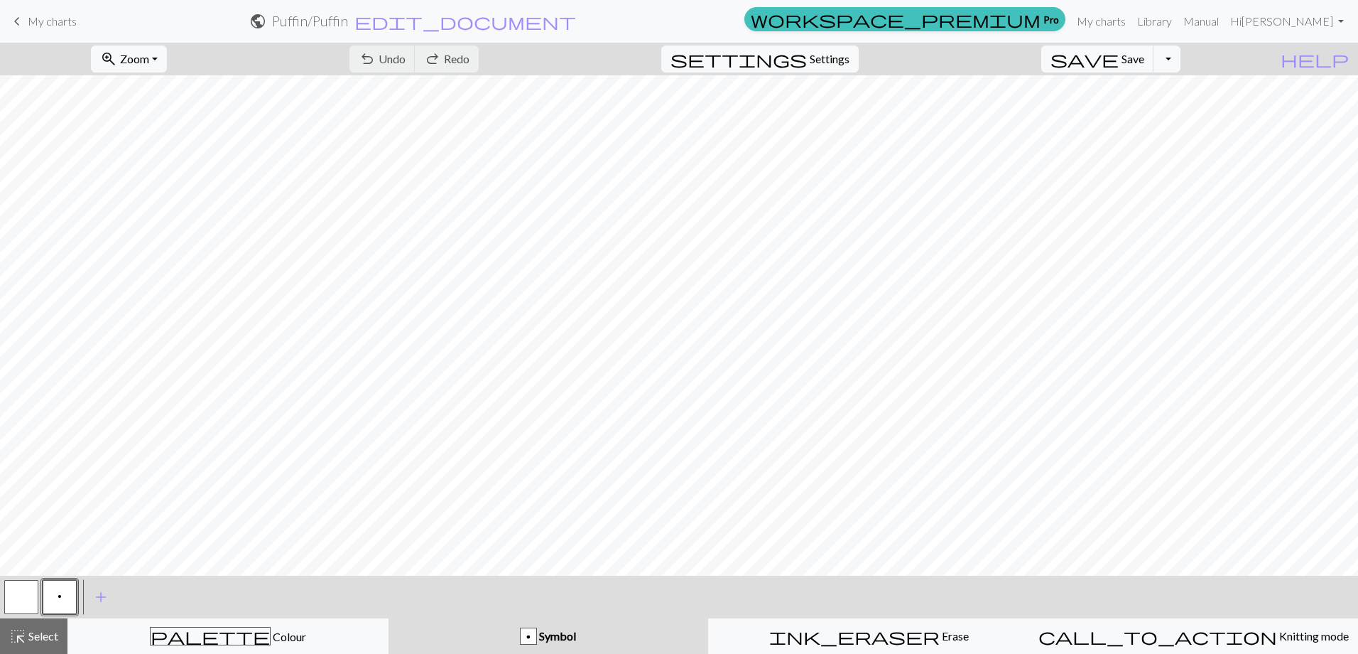
click at [348, 15] on h2 "Puffin / Puffin" at bounding box center [310, 21] width 76 height 16
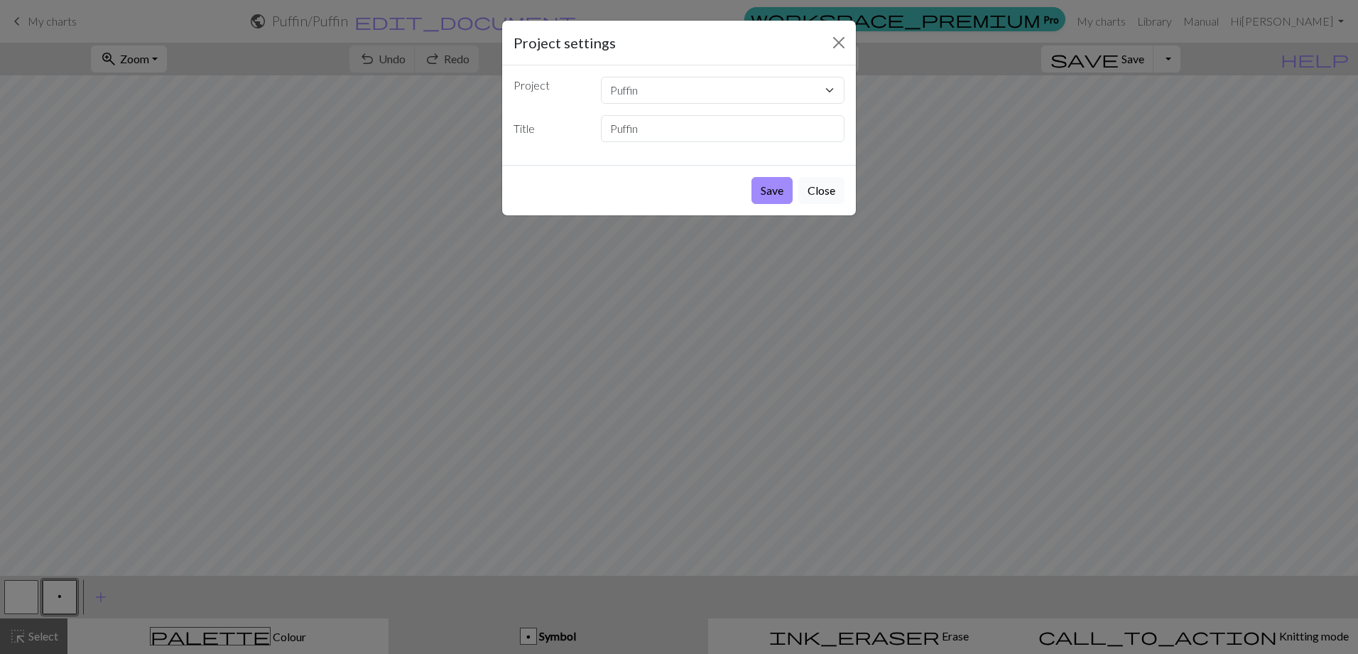
click at [822, 186] on button "Close" at bounding box center [821, 190] width 46 height 27
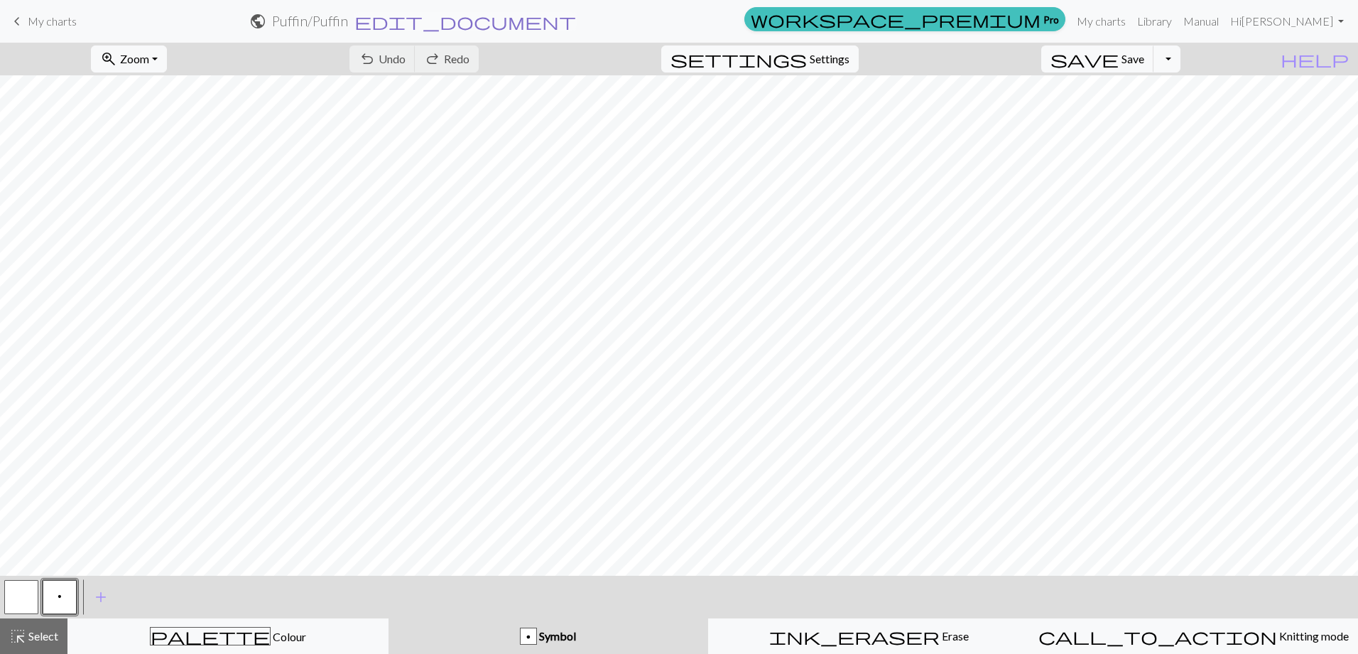
click at [576, 23] on span "edit_document" at bounding box center [465, 21] width 222 height 20
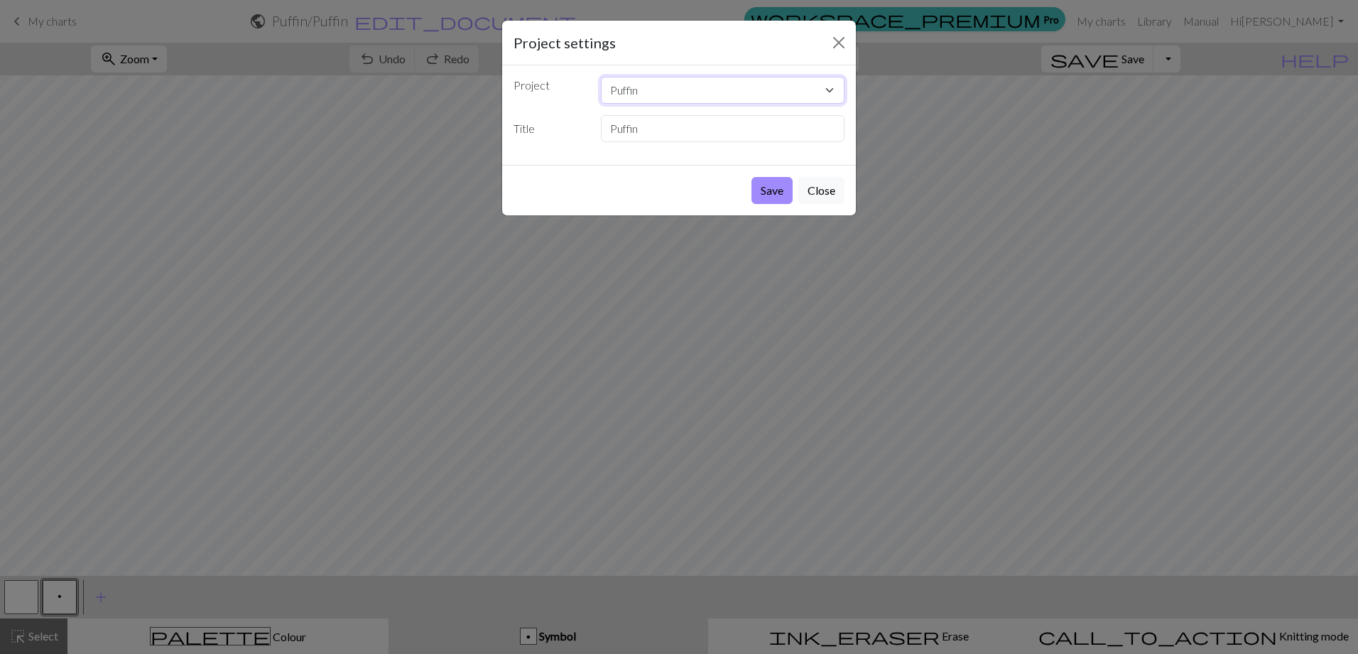
click at [828, 86] on select "Puffin horse-anatomy-removebg-preview.png" at bounding box center [723, 90] width 244 height 27
click at [825, 195] on button "Close" at bounding box center [821, 190] width 46 height 27
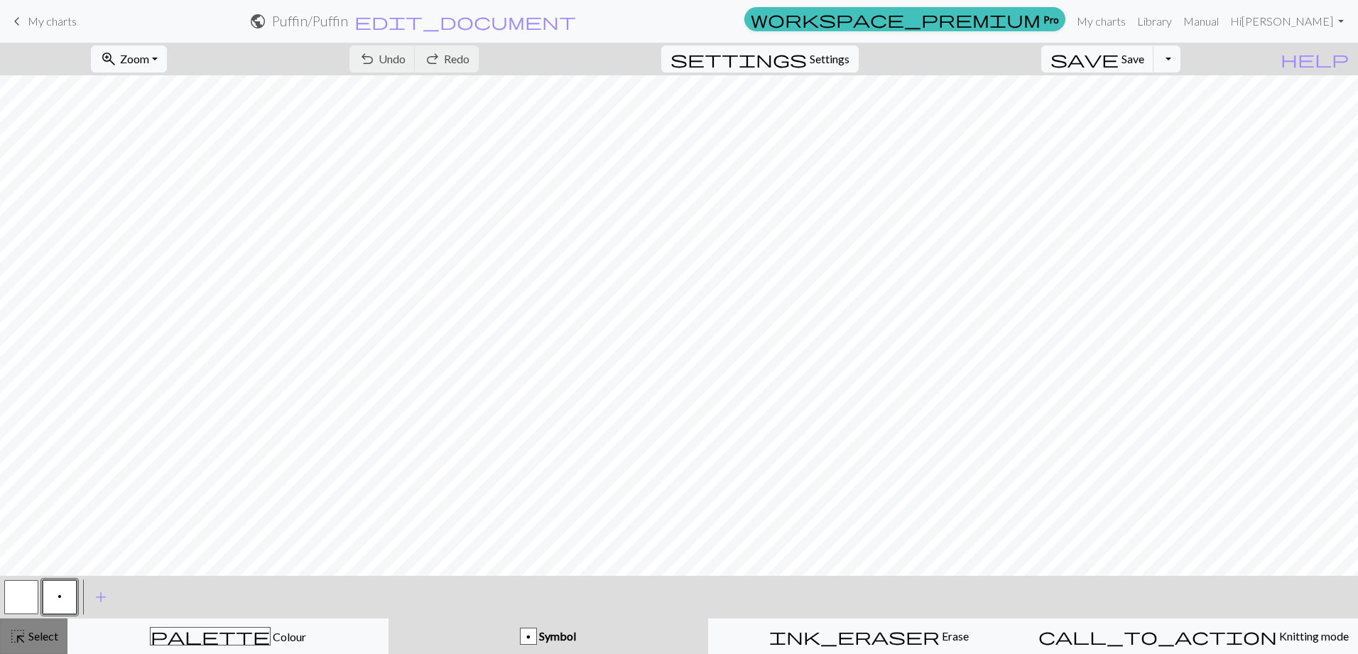
click at [45, 638] on span "Select" at bounding box center [42, 635] width 32 height 13
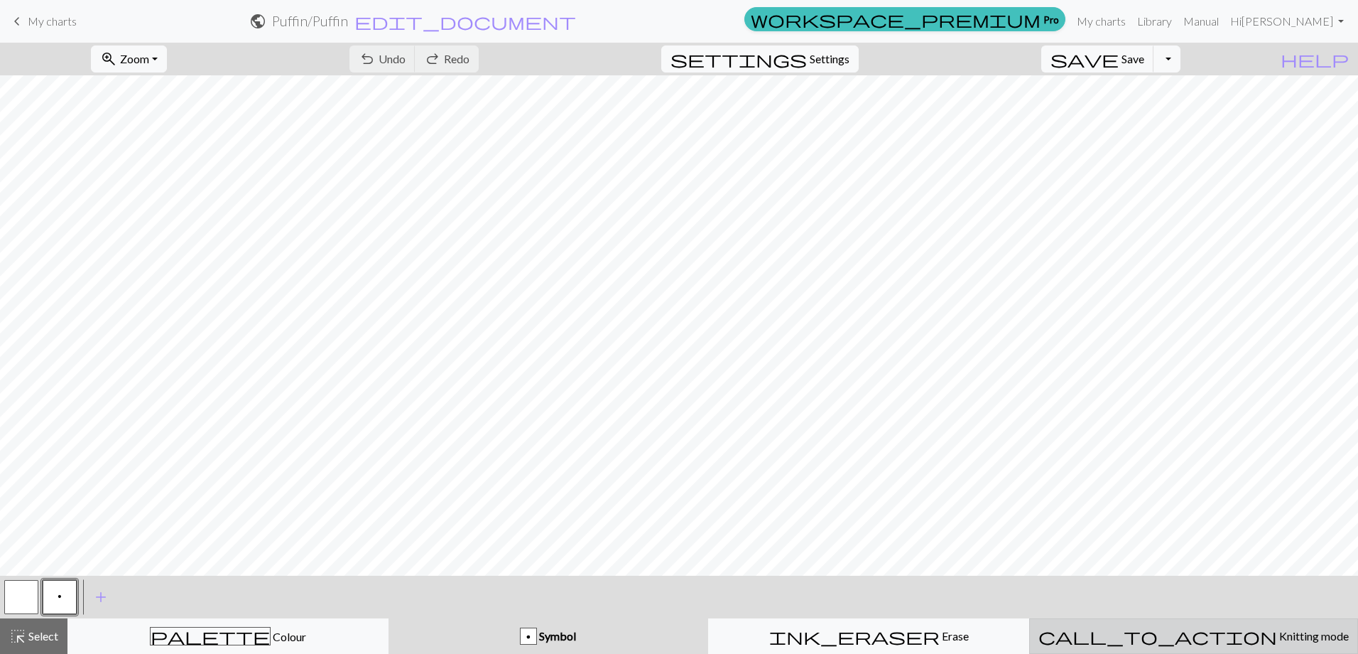
click at [1277, 633] on span "Knitting mode" at bounding box center [1313, 635] width 72 height 13
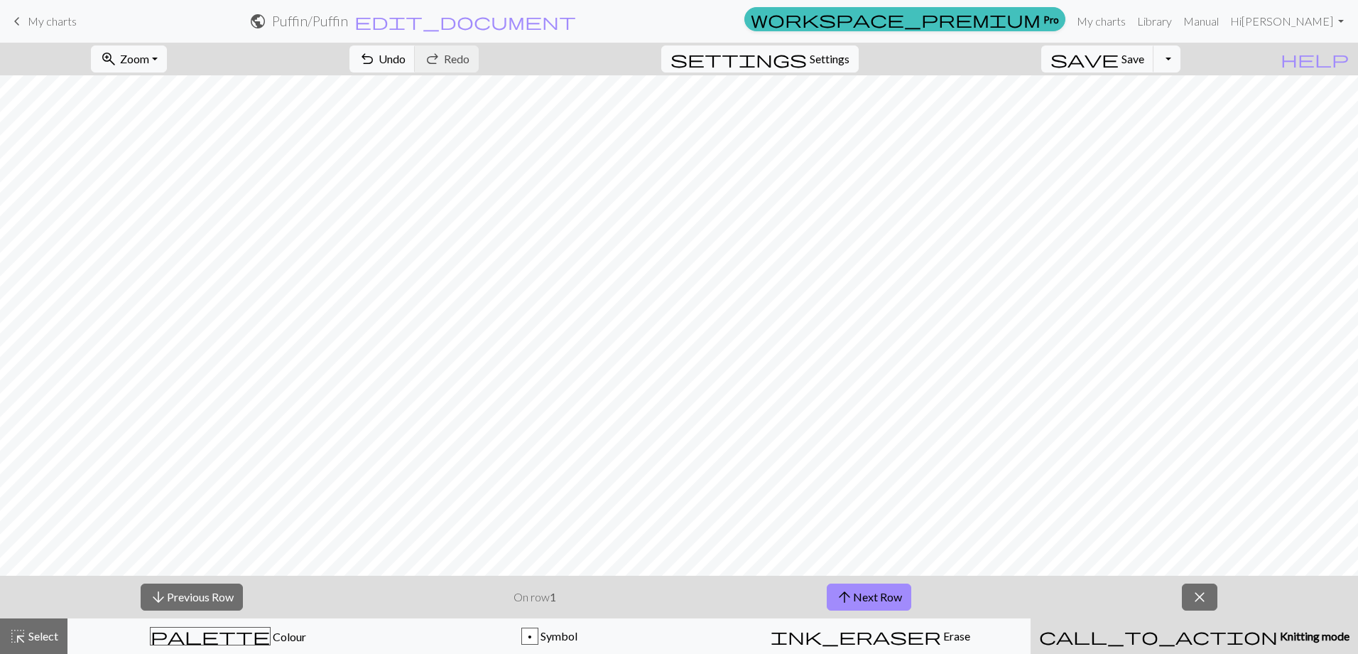
click at [1278, 633] on span "Knitting mode" at bounding box center [1314, 635] width 72 height 13
click at [1181, 61] on button "Toggle Dropdown" at bounding box center [1167, 58] width 27 height 27
click at [266, 20] on span "public" at bounding box center [257, 21] width 17 height 20
click at [35, 21] on span "My charts" at bounding box center [52, 20] width 49 height 13
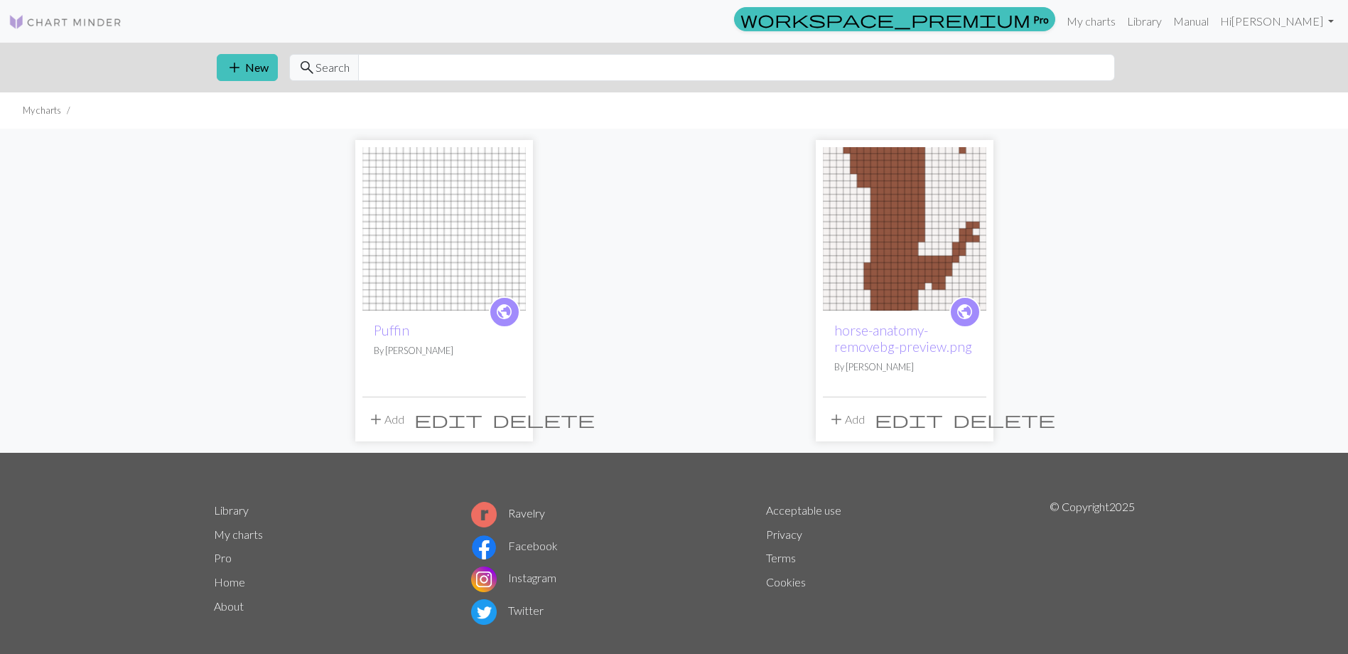
click at [509, 417] on span "delete" at bounding box center [543, 419] width 102 height 20
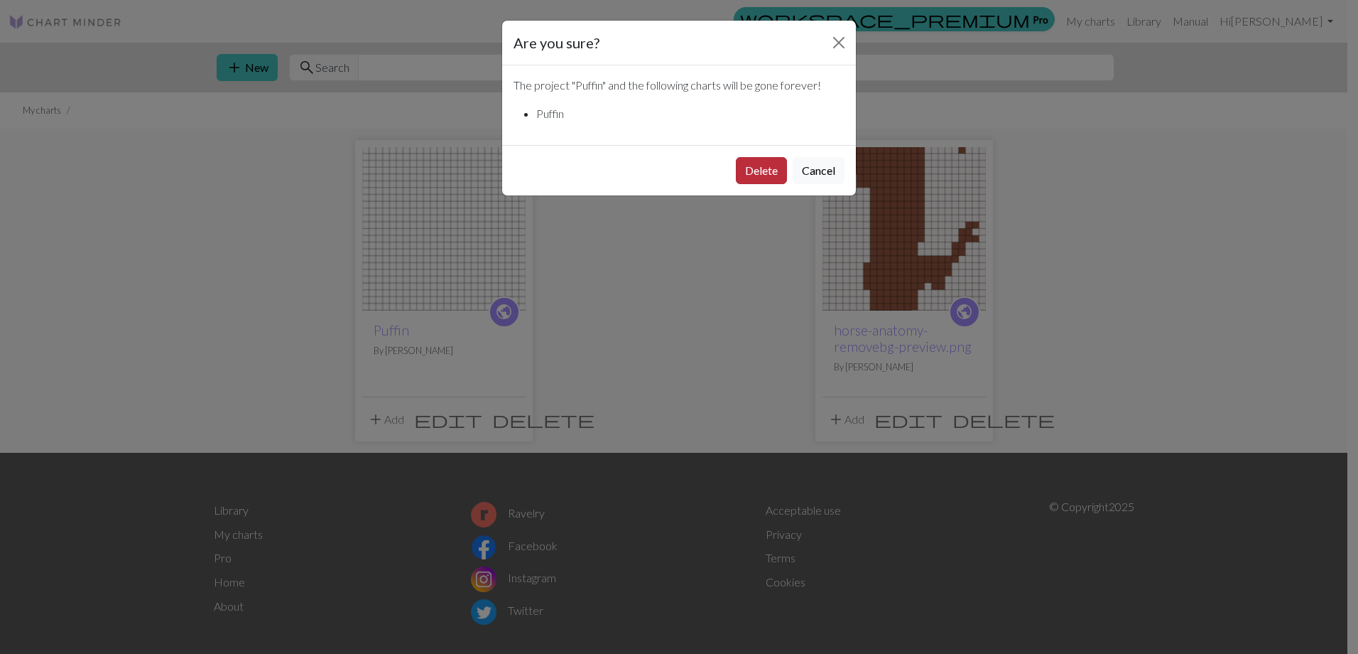
click at [760, 174] on button "Delete" at bounding box center [761, 170] width 51 height 27
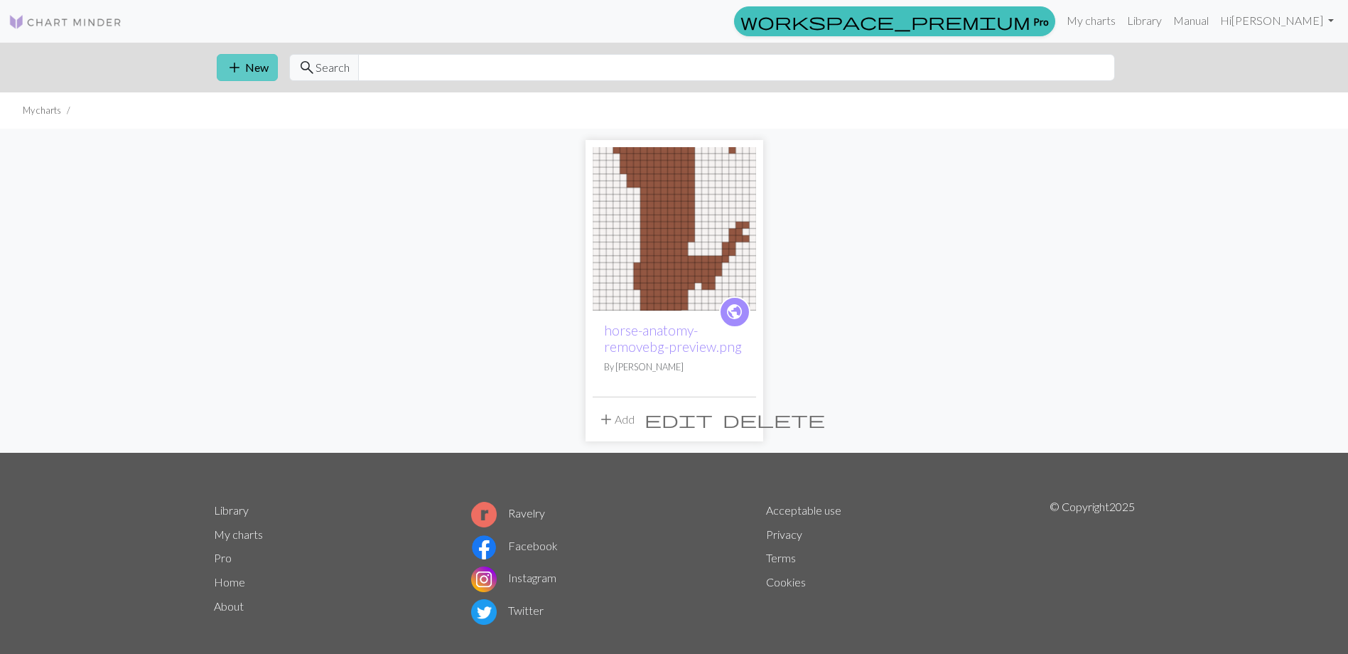
click at [242, 66] on span "add" at bounding box center [234, 68] width 17 height 20
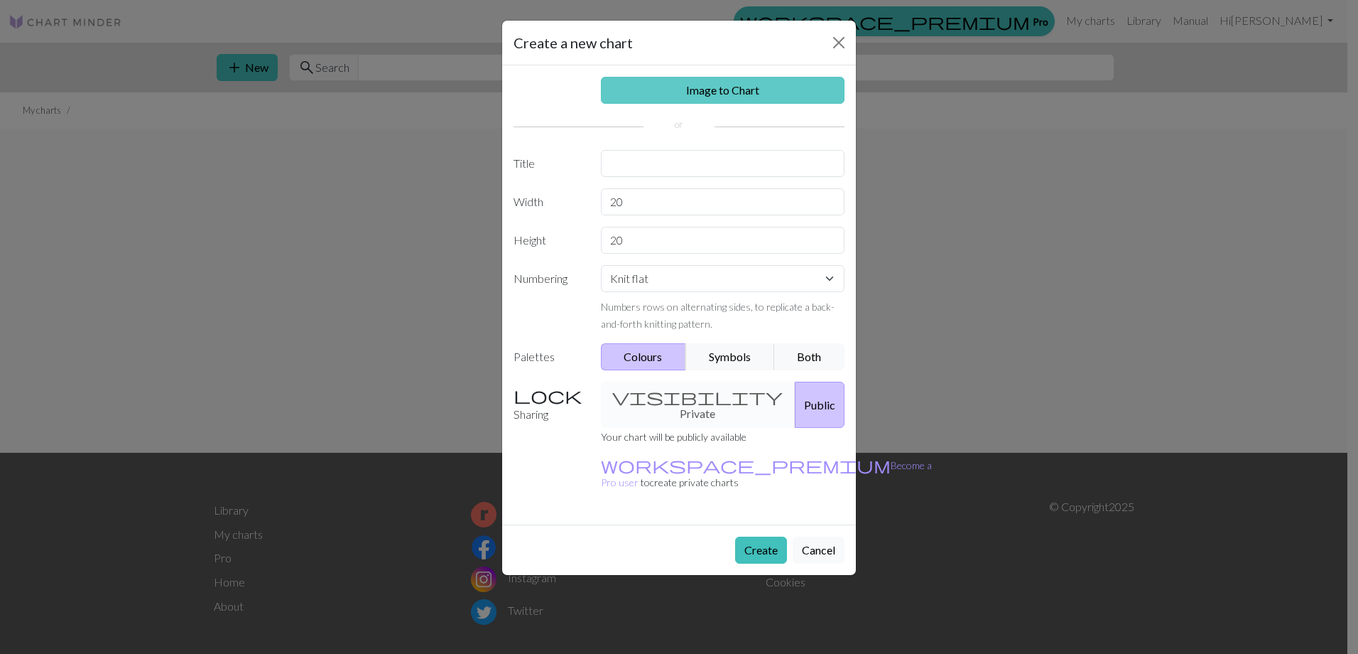
click at [725, 91] on link "Image to Chart" at bounding box center [723, 90] width 244 height 27
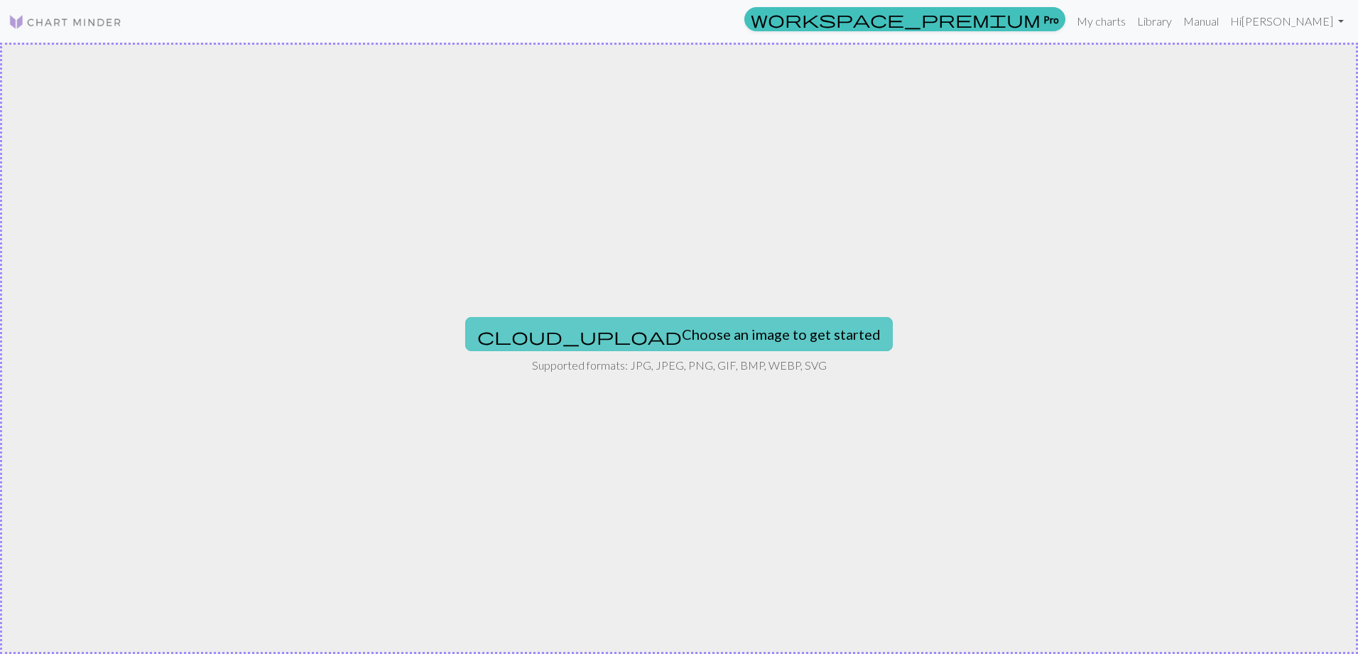
click at [686, 328] on button "cloud_upload Choose an image to get started" at bounding box center [679, 334] width 428 height 34
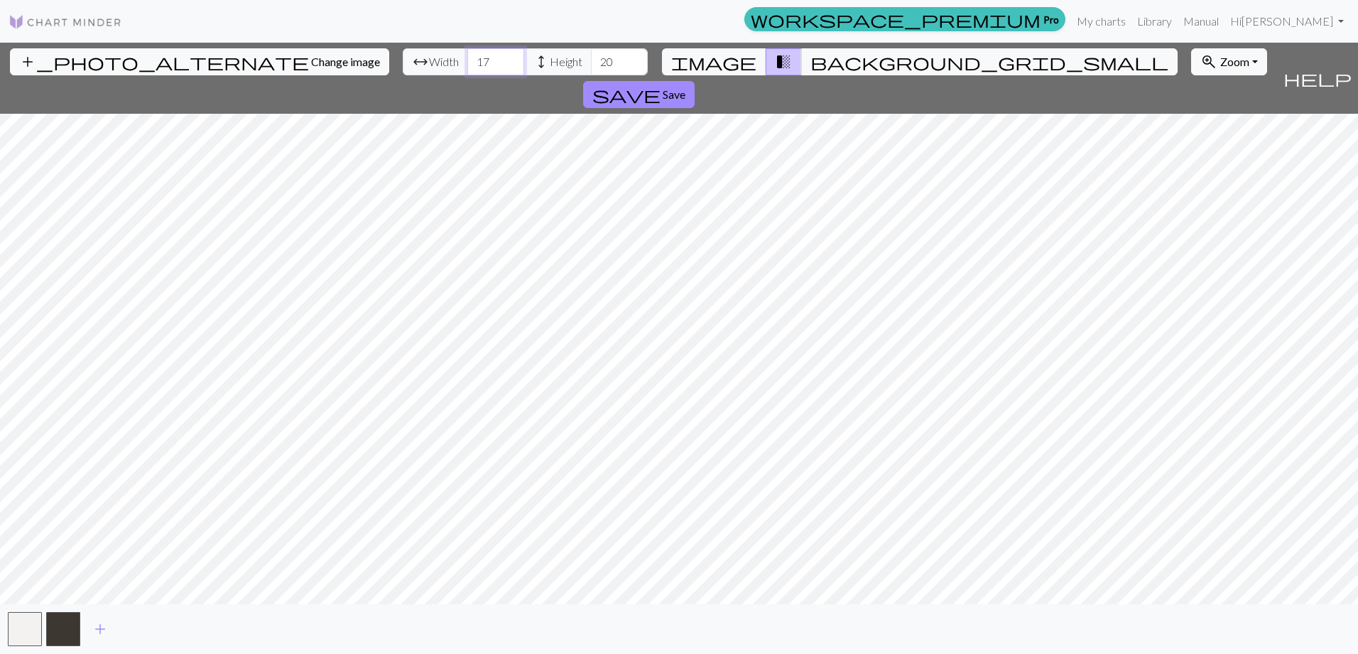
drag, startPoint x: 416, startPoint y: 61, endPoint x: 368, endPoint y: 65, distance: 47.7
click at [403, 65] on div "arrow_range Width 17 height Height 20" at bounding box center [525, 61] width 245 height 27
type input "24"
drag, startPoint x: 541, startPoint y: 61, endPoint x: 484, endPoint y: 67, distance: 57.1
click at [484, 67] on div "arrow_range Width 24 height Height 20" at bounding box center [525, 61] width 245 height 27
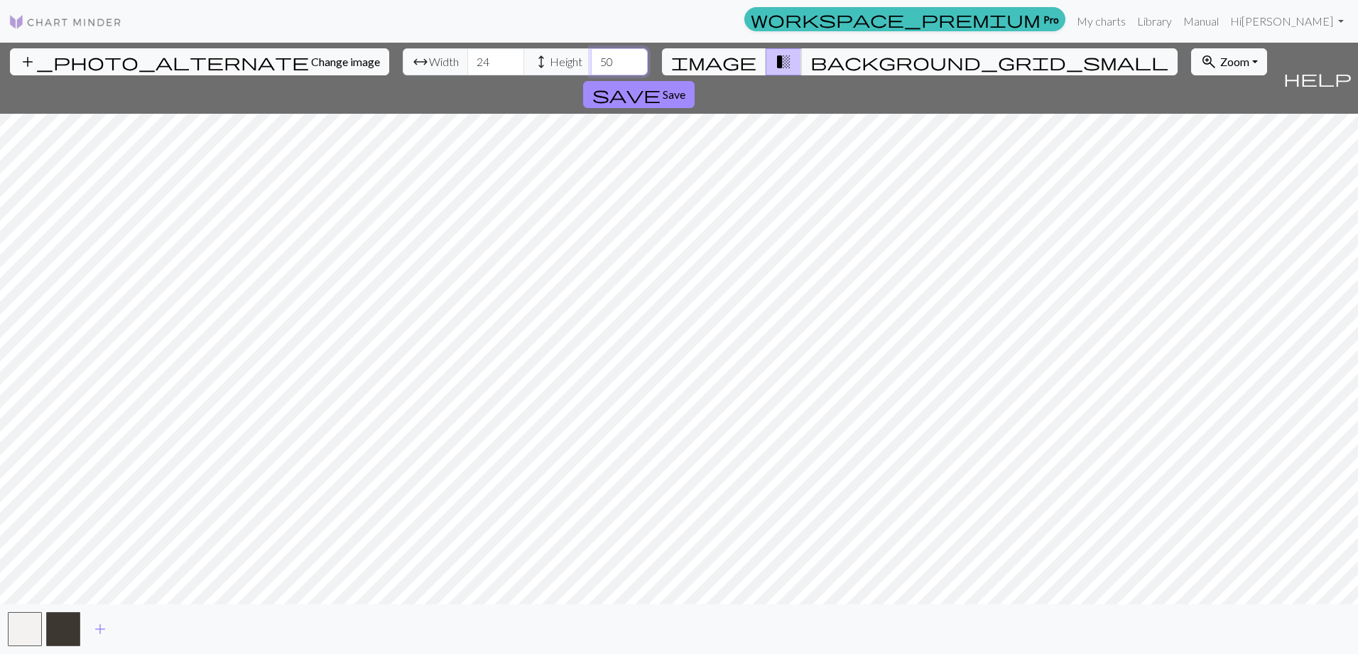
type input "5"
type input "70"
click at [813, 60] on span "background_grid_small" at bounding box center [990, 62] width 358 height 20
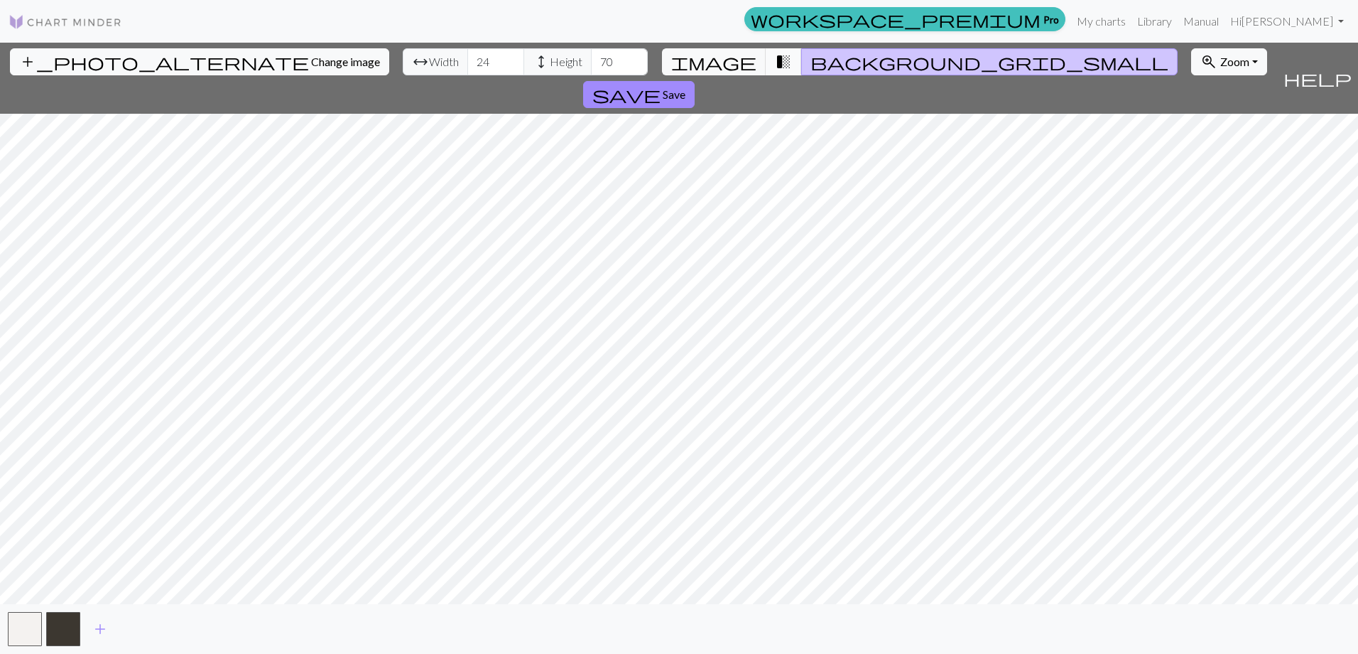
click at [775, 60] on span "transition_fade" at bounding box center [783, 62] width 17 height 20
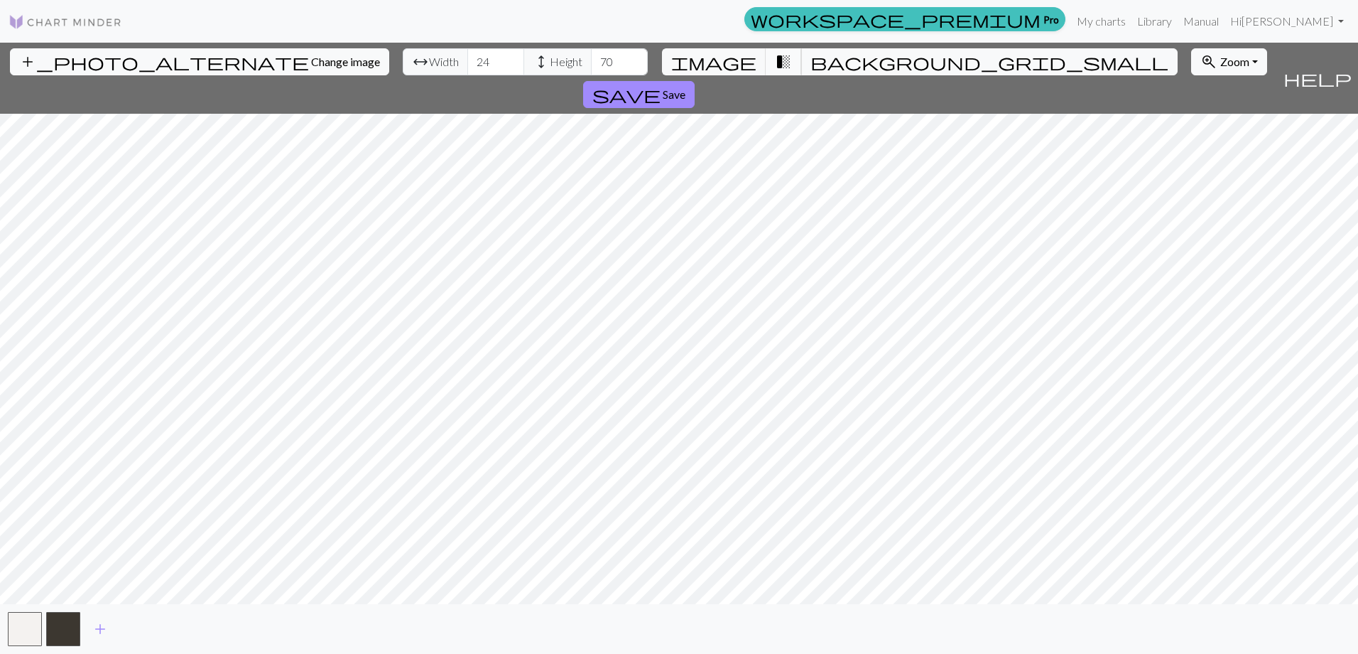
click at [775, 60] on span "transition_fade" at bounding box center [783, 62] width 17 height 20
click at [732, 59] on span "image" at bounding box center [713, 62] width 85 height 20
click at [775, 60] on span "transition_fade" at bounding box center [783, 62] width 17 height 20
click at [102, 627] on span "add" at bounding box center [100, 629] width 17 height 20
click at [142, 629] on span "add" at bounding box center [138, 629] width 17 height 20
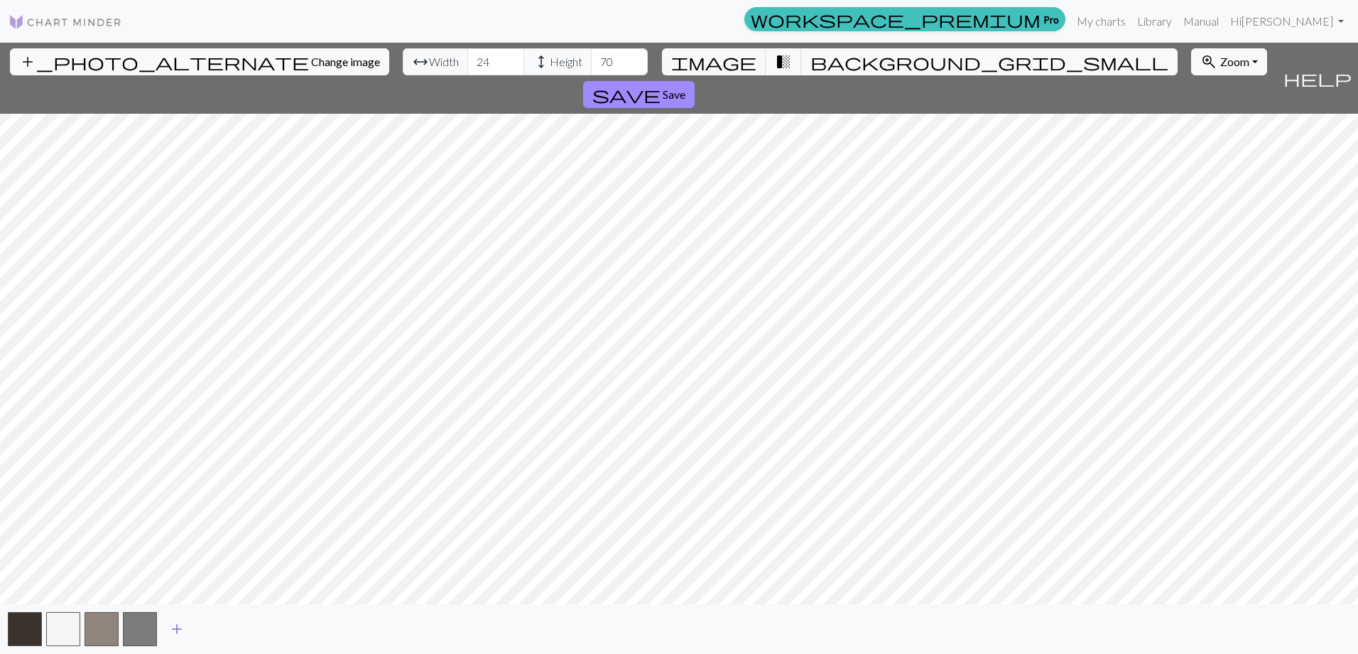
click at [173, 628] on span "add" at bounding box center [176, 629] width 17 height 20
click at [212, 629] on span "add" at bounding box center [215, 629] width 17 height 20
click at [1220, 58] on span "Zoom" at bounding box center [1234, 61] width 29 height 13
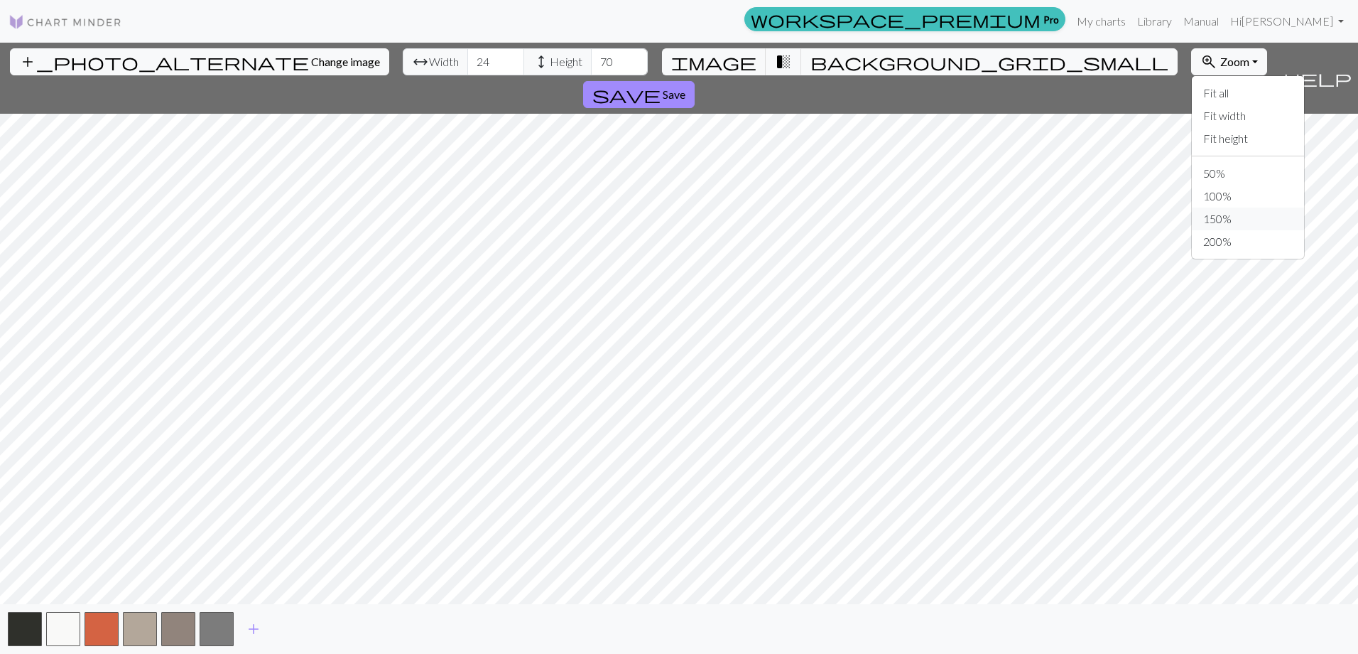
click at [1192, 216] on button "150%" at bounding box center [1248, 218] width 112 height 23
click at [1220, 62] on span "Zoom" at bounding box center [1234, 61] width 29 height 13
click at [1192, 166] on button "50%" at bounding box center [1248, 173] width 112 height 23
click at [1220, 65] on span "Zoom" at bounding box center [1234, 61] width 29 height 13
click at [1192, 188] on button "100%" at bounding box center [1248, 196] width 112 height 23
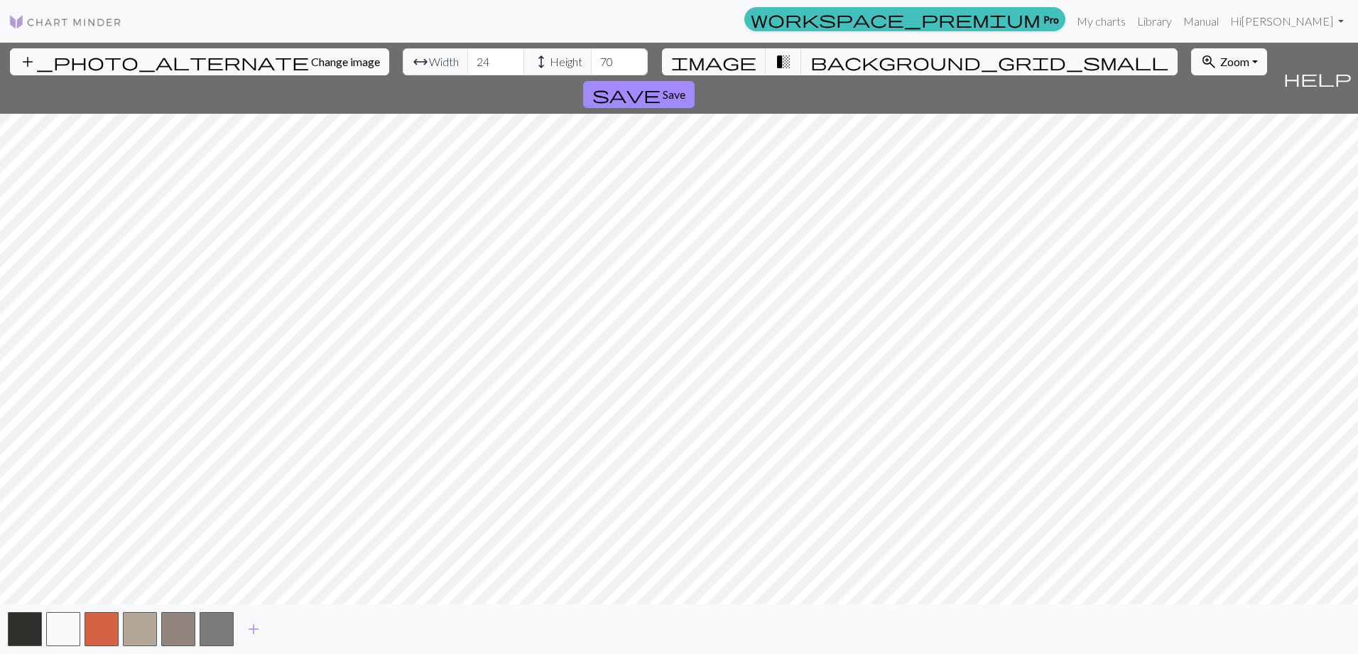
click at [75, 21] on img at bounding box center [66, 21] width 114 height 17
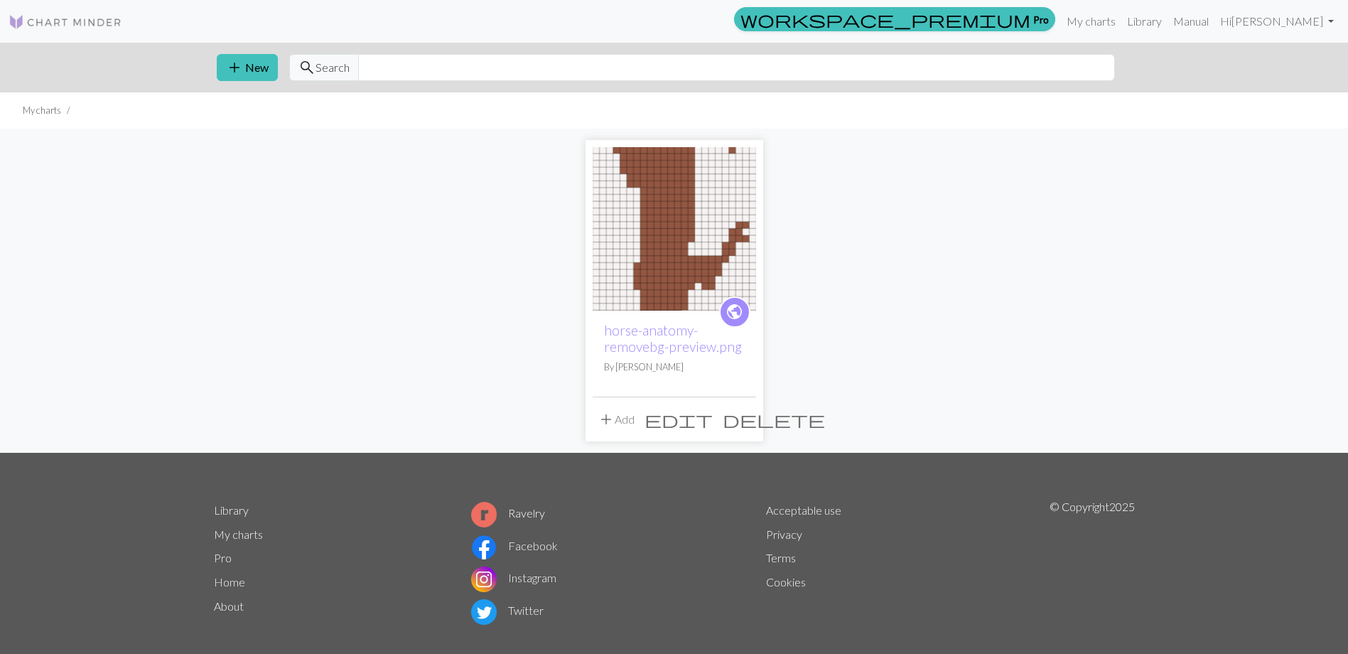
click at [669, 229] on img at bounding box center [673, 228] width 163 height 163
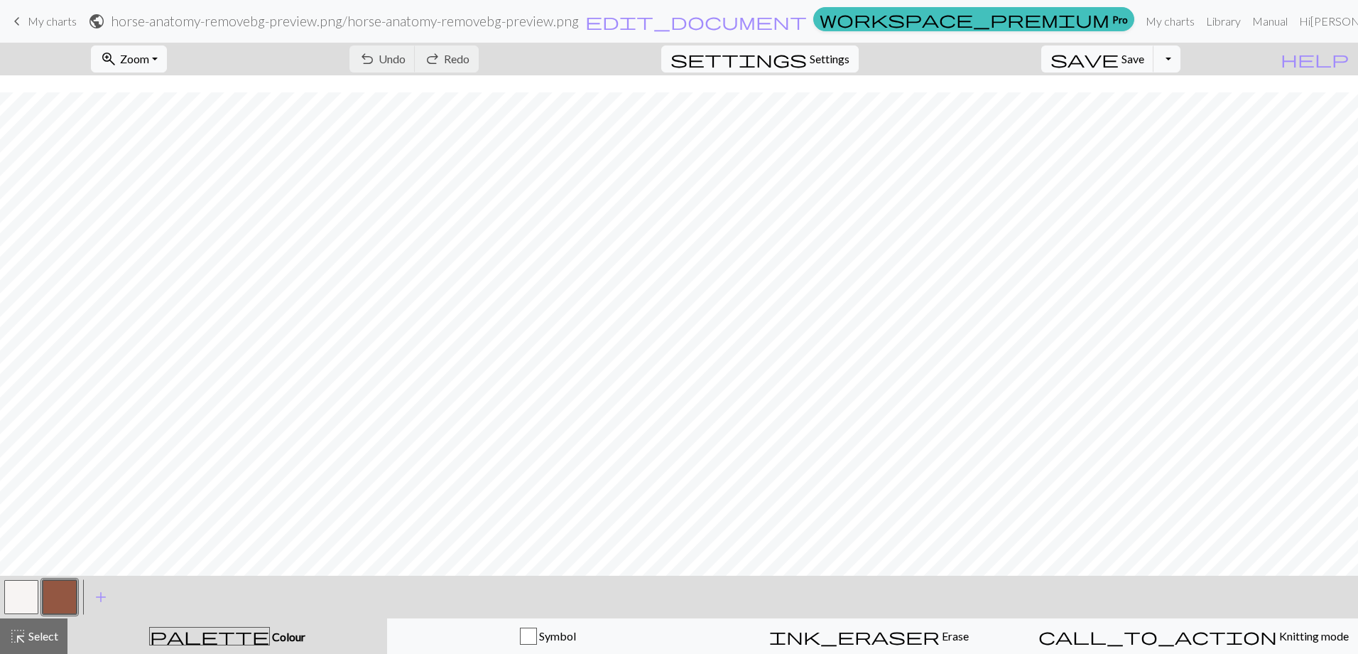
scroll to position [569, 0]
click at [850, 53] on span "Settings" at bounding box center [830, 58] width 40 height 17
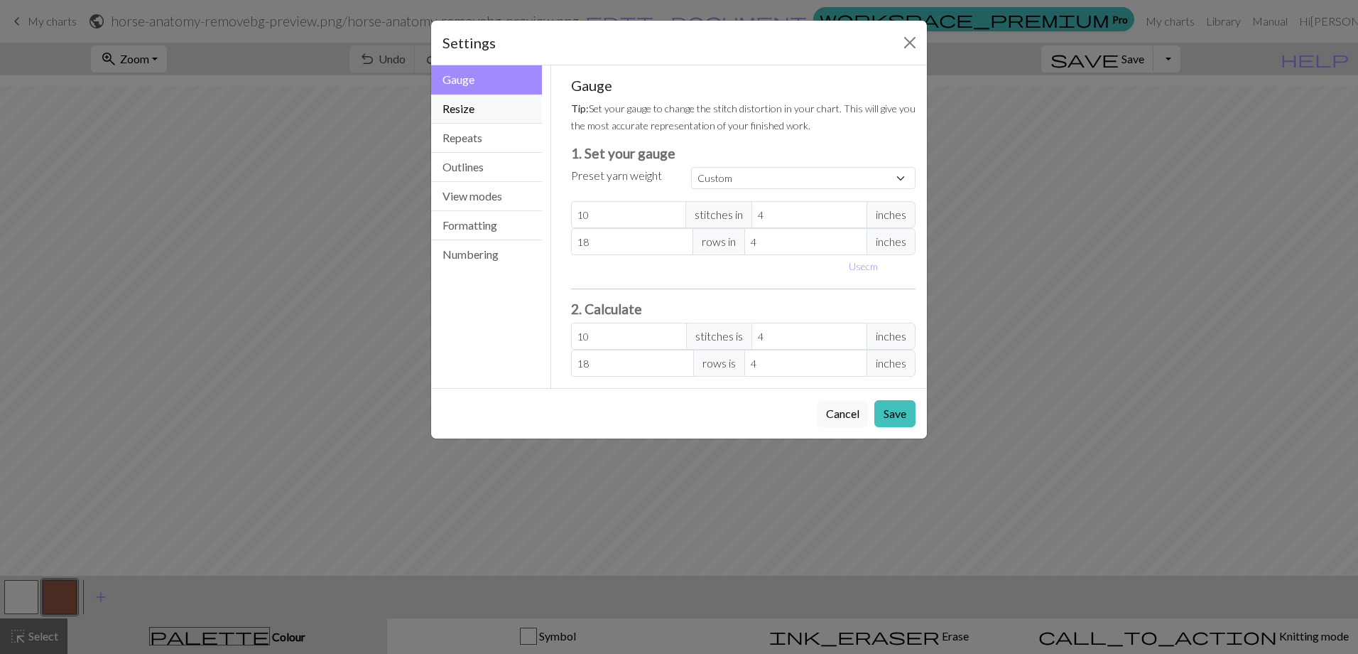
click at [469, 109] on button "Resize" at bounding box center [486, 108] width 111 height 29
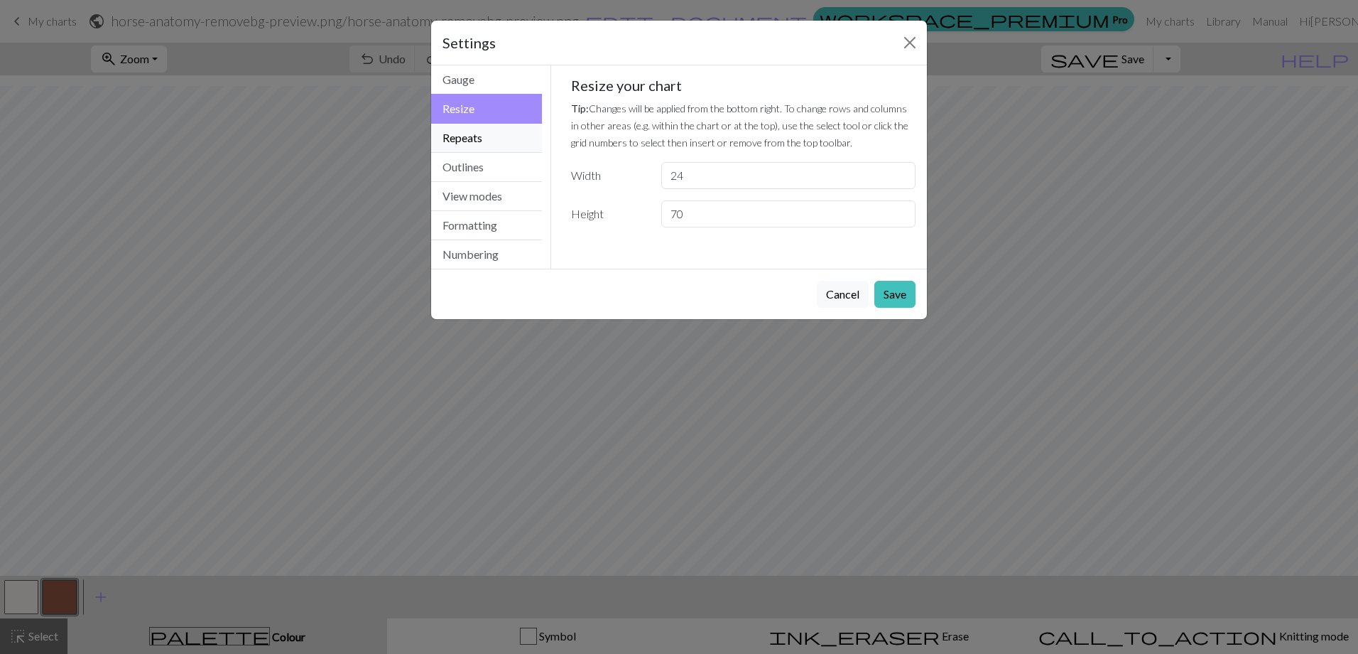
click at [462, 141] on button "Repeats" at bounding box center [486, 138] width 111 height 29
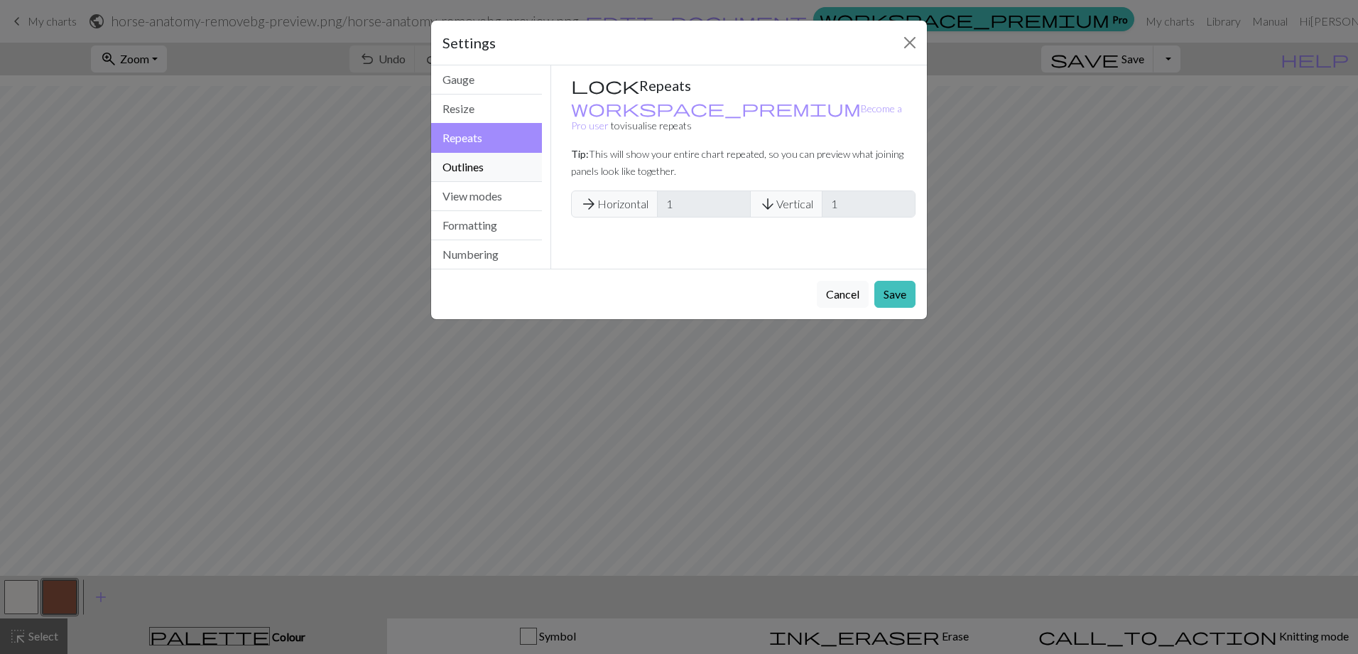
click at [462, 161] on button "Outlines" at bounding box center [486, 167] width 111 height 29
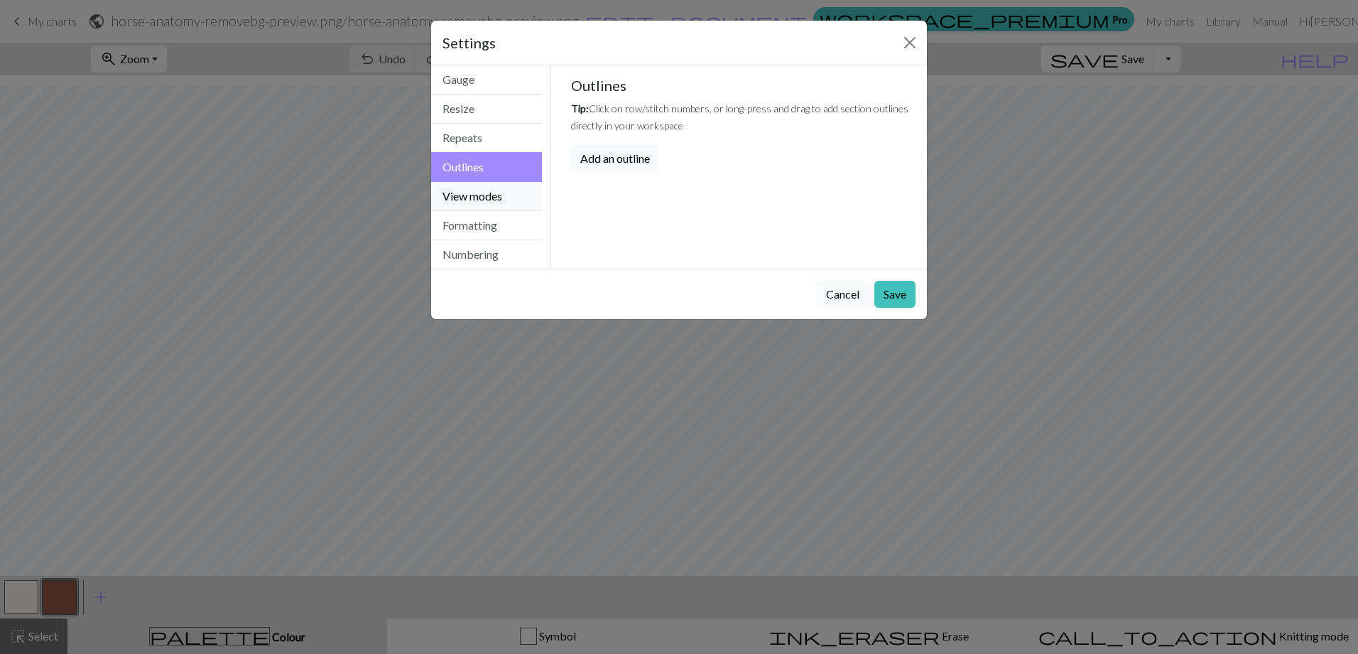
click at [467, 195] on button "View modes" at bounding box center [486, 196] width 111 height 29
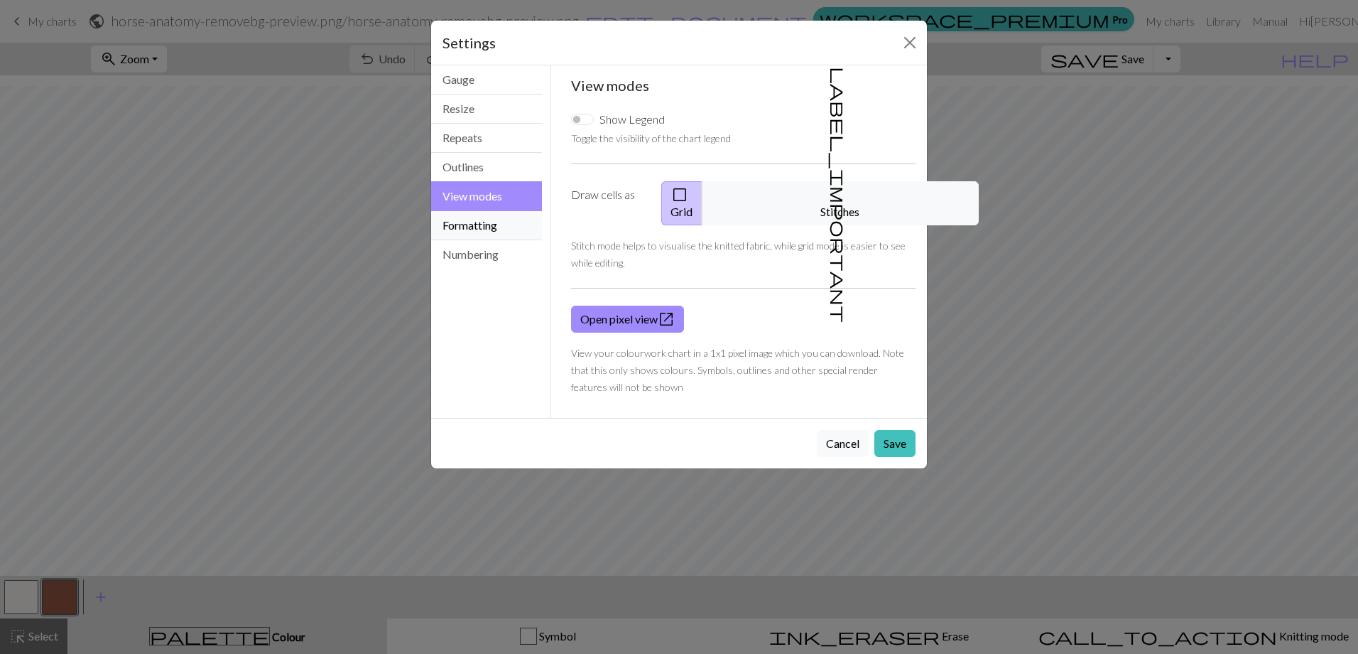
click at [477, 232] on button "Formatting" at bounding box center [486, 225] width 111 height 29
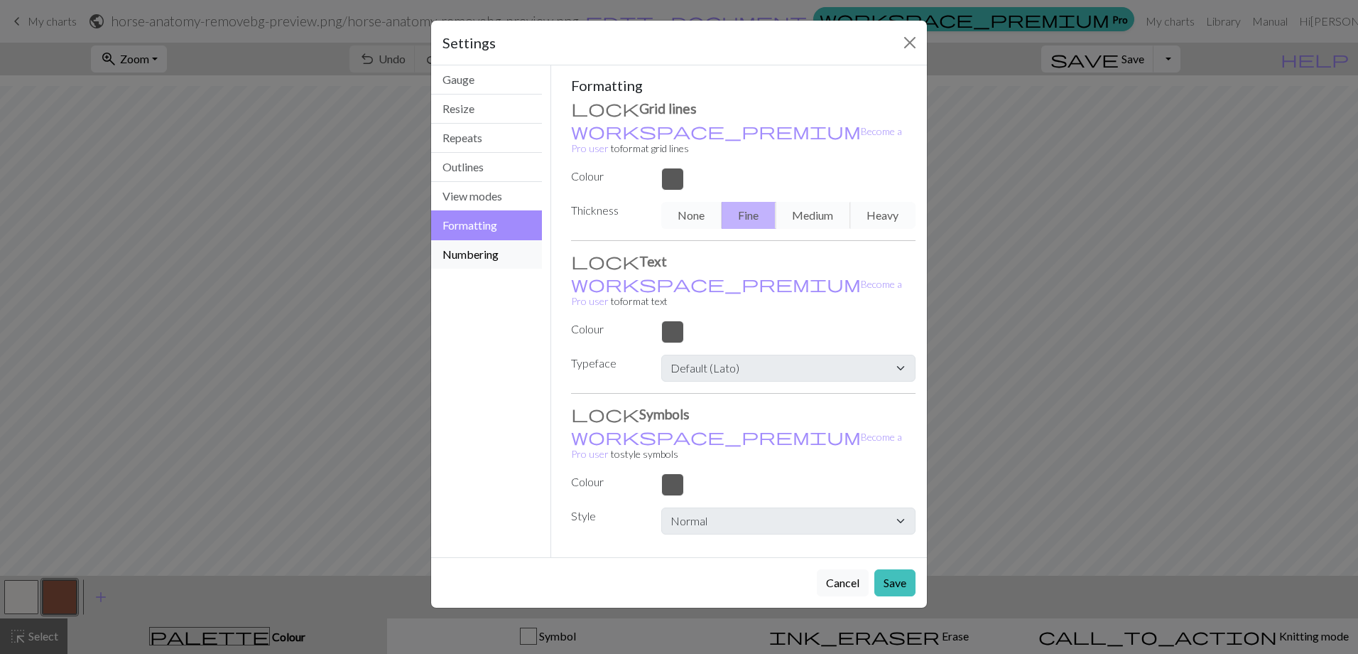
click at [481, 263] on button "Numbering" at bounding box center [486, 254] width 111 height 28
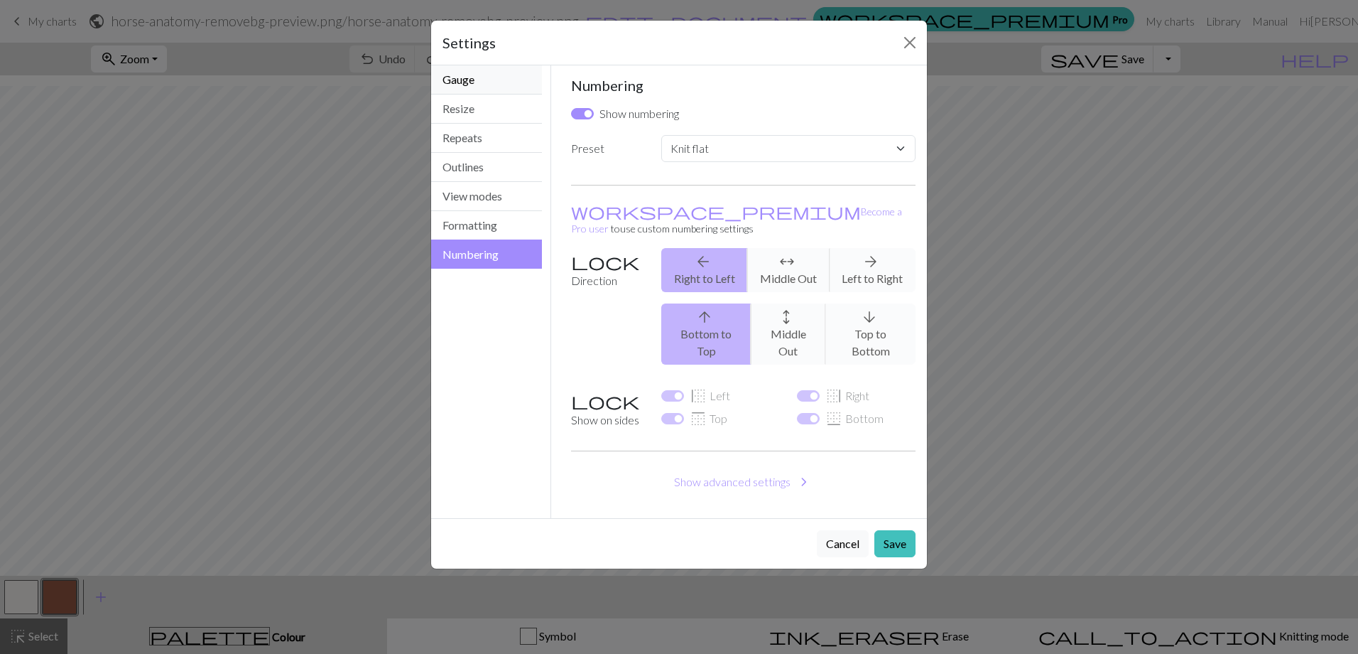
click at [465, 77] on button "Gauge" at bounding box center [486, 79] width 111 height 29
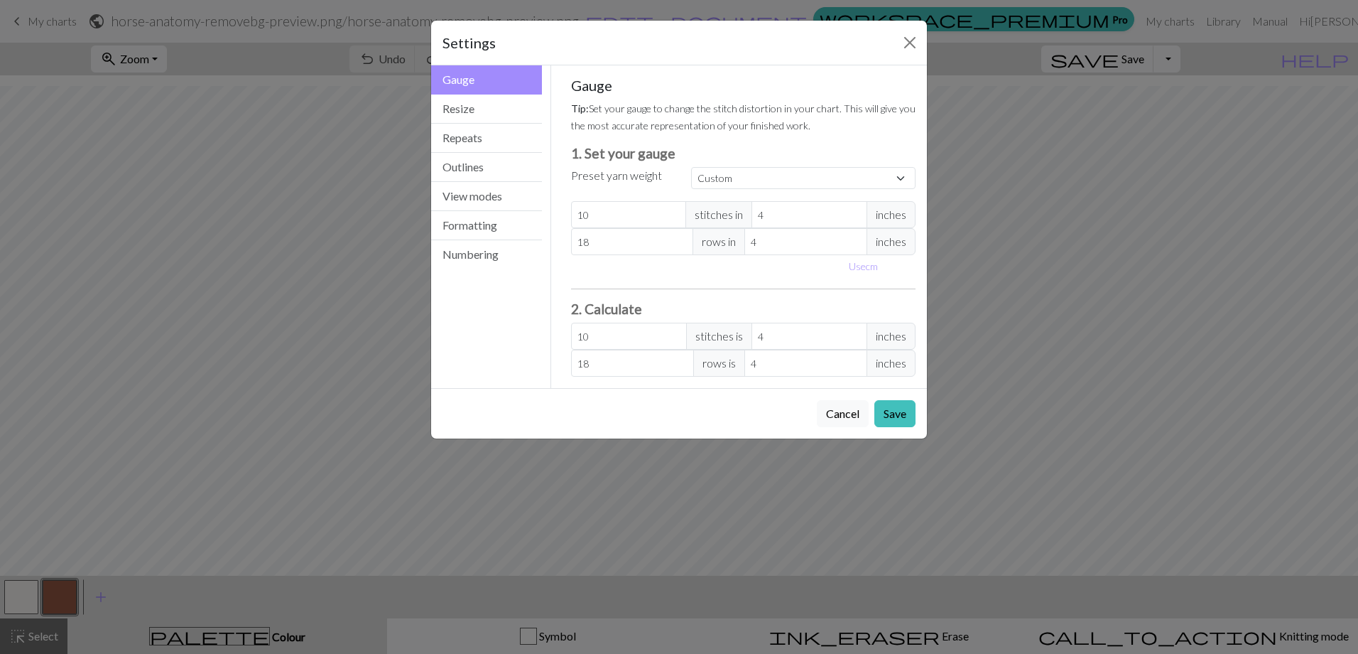
click at [909, 27] on div "Settings" at bounding box center [679, 43] width 496 height 45
click at [909, 41] on button "Close" at bounding box center [910, 42] width 23 height 23
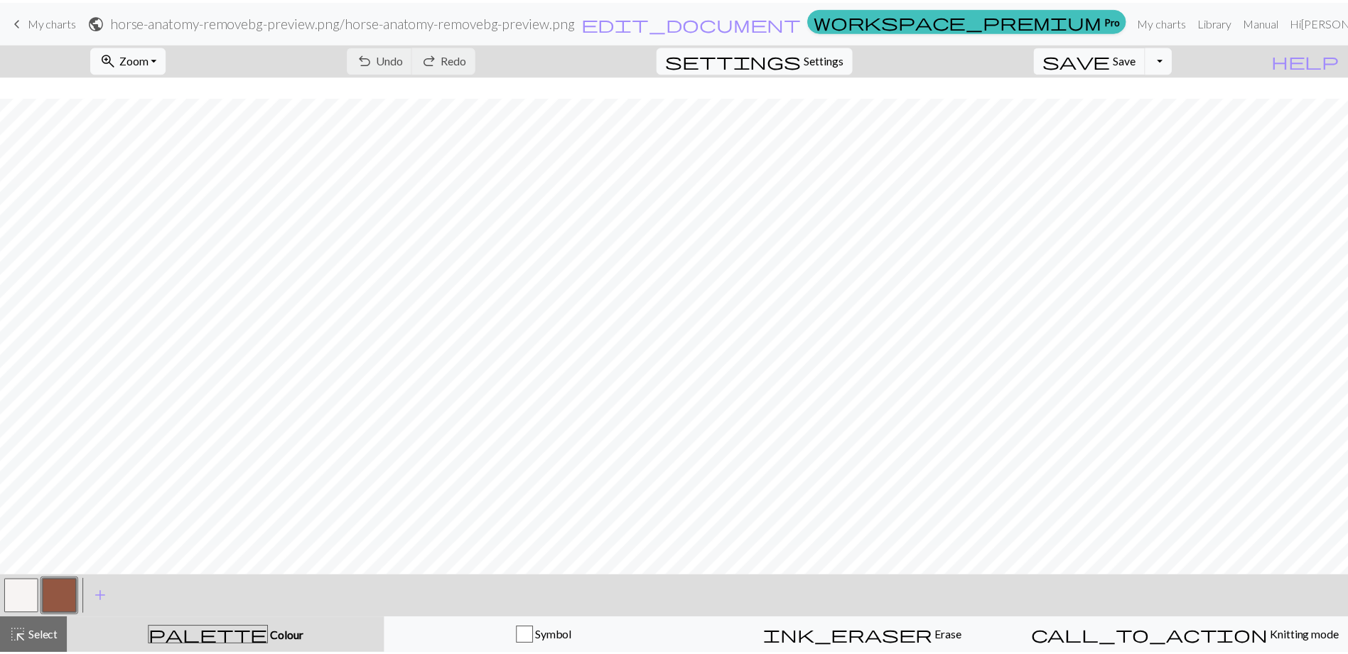
scroll to position [0, 0]
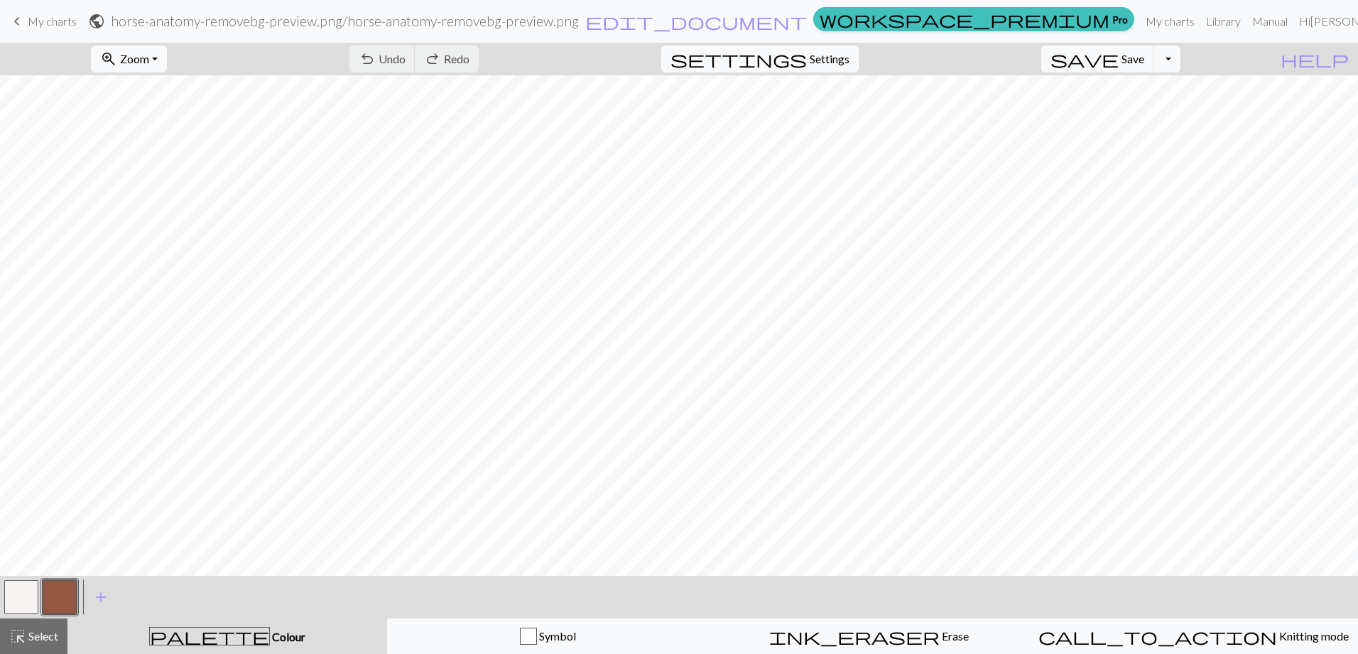
click at [21, 21] on span "keyboard_arrow_left" at bounding box center [17, 21] width 17 height 20
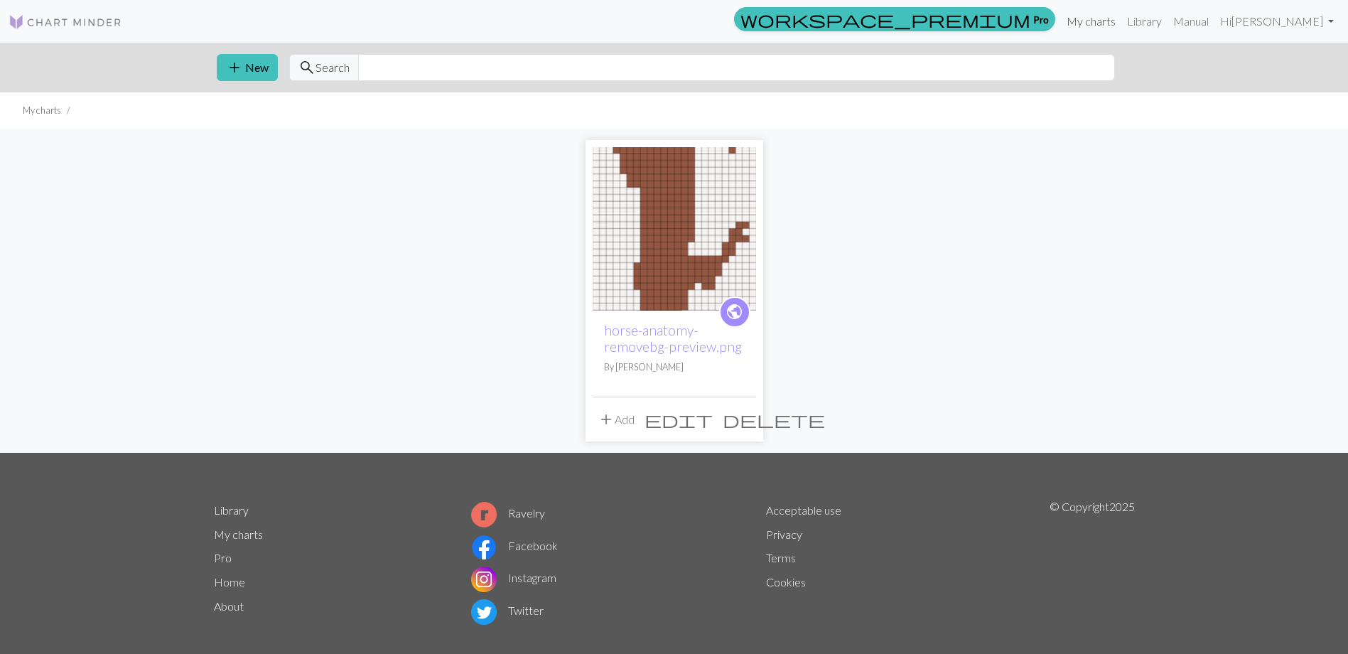
click at [1104, 22] on link "My charts" at bounding box center [1091, 21] width 60 height 28
click at [1154, 22] on link "Library" at bounding box center [1144, 21] width 46 height 28
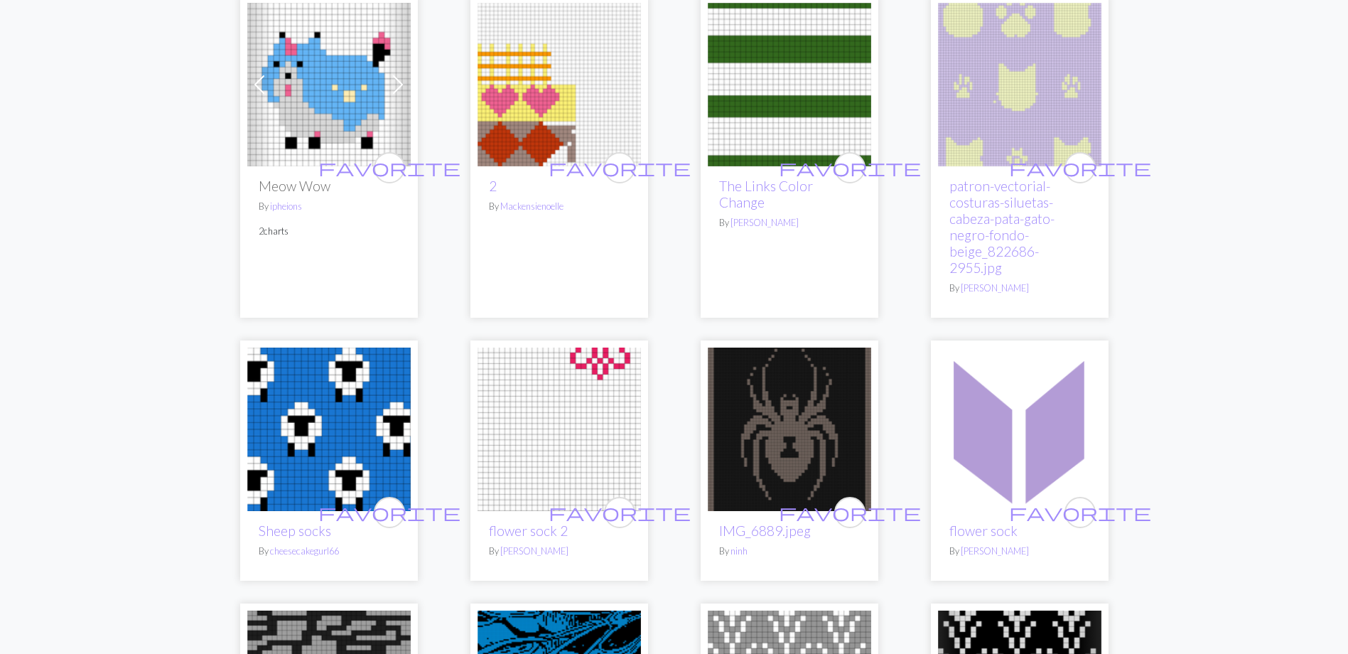
scroll to position [852, 0]
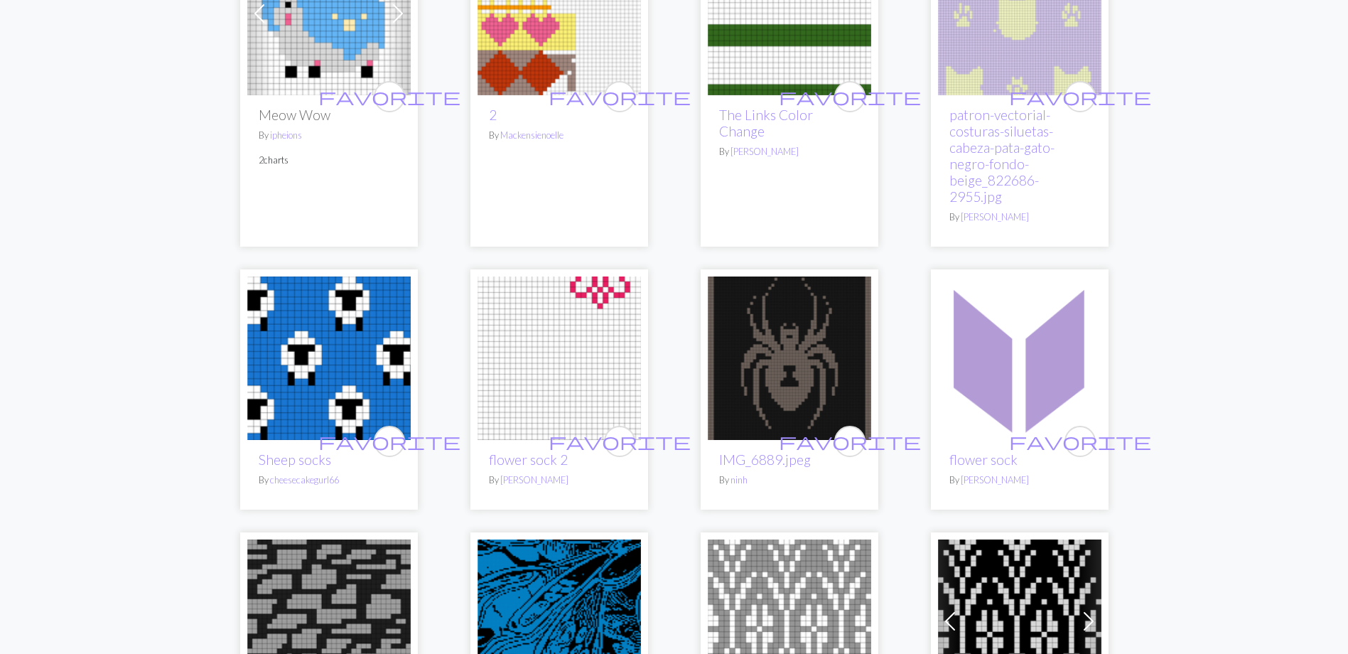
click at [345, 293] on img at bounding box center [328, 357] width 163 height 163
